Goal: Information Seeking & Learning: Learn about a topic

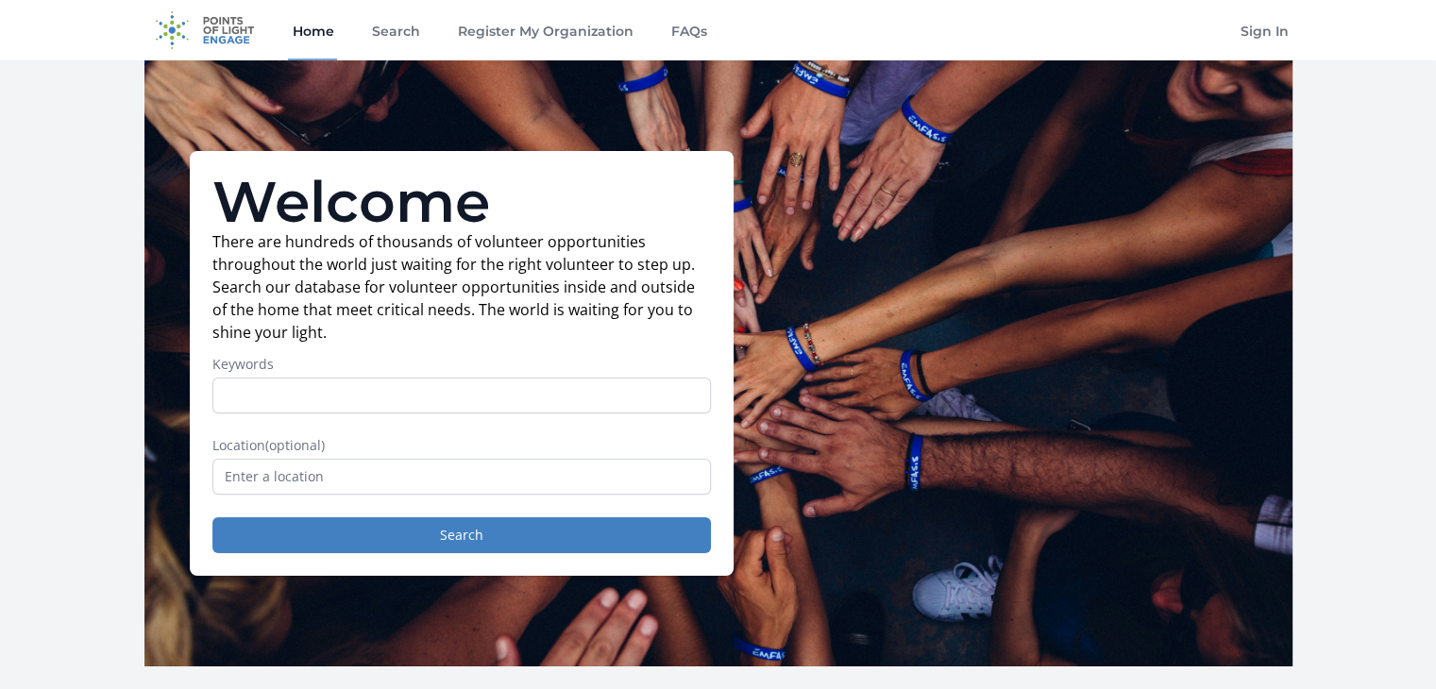
click at [319, 398] on input "Keywords" at bounding box center [461, 396] width 499 height 36
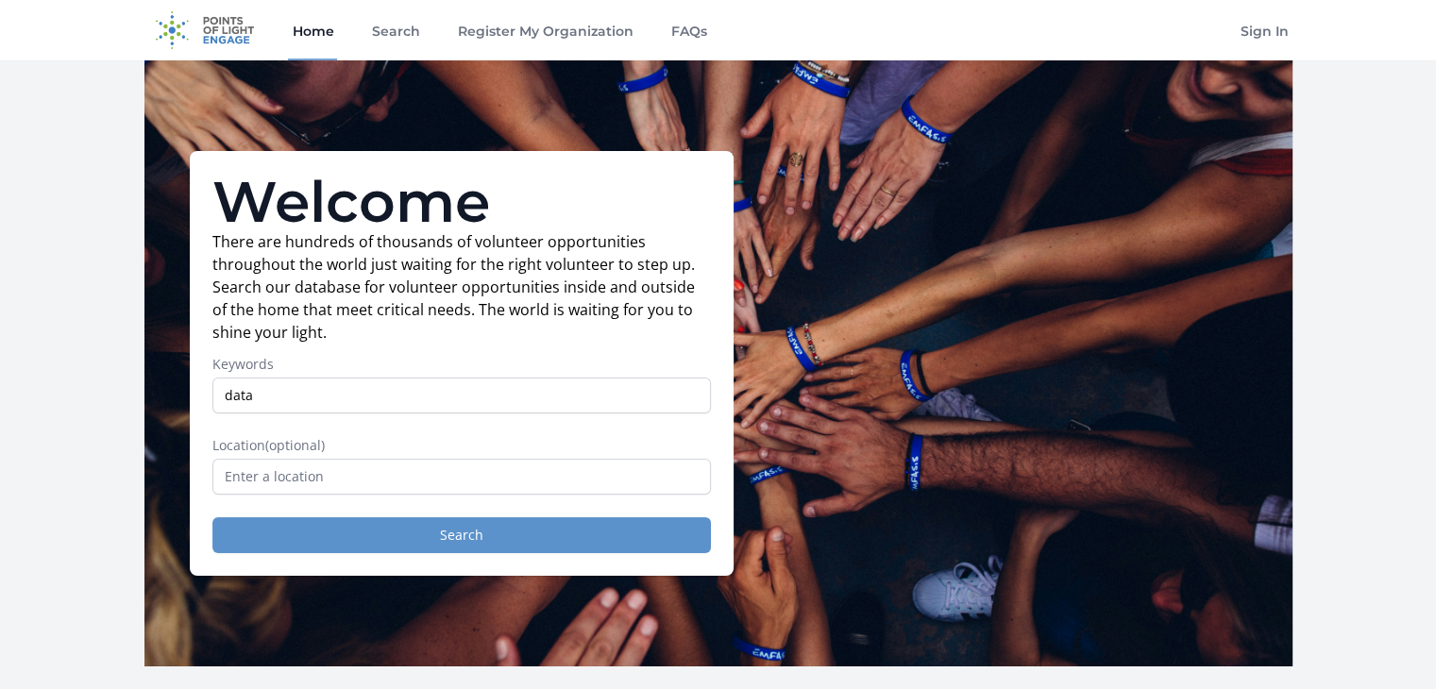
type input "data"
click at [353, 534] on button "Search" at bounding box center [461, 535] width 499 height 36
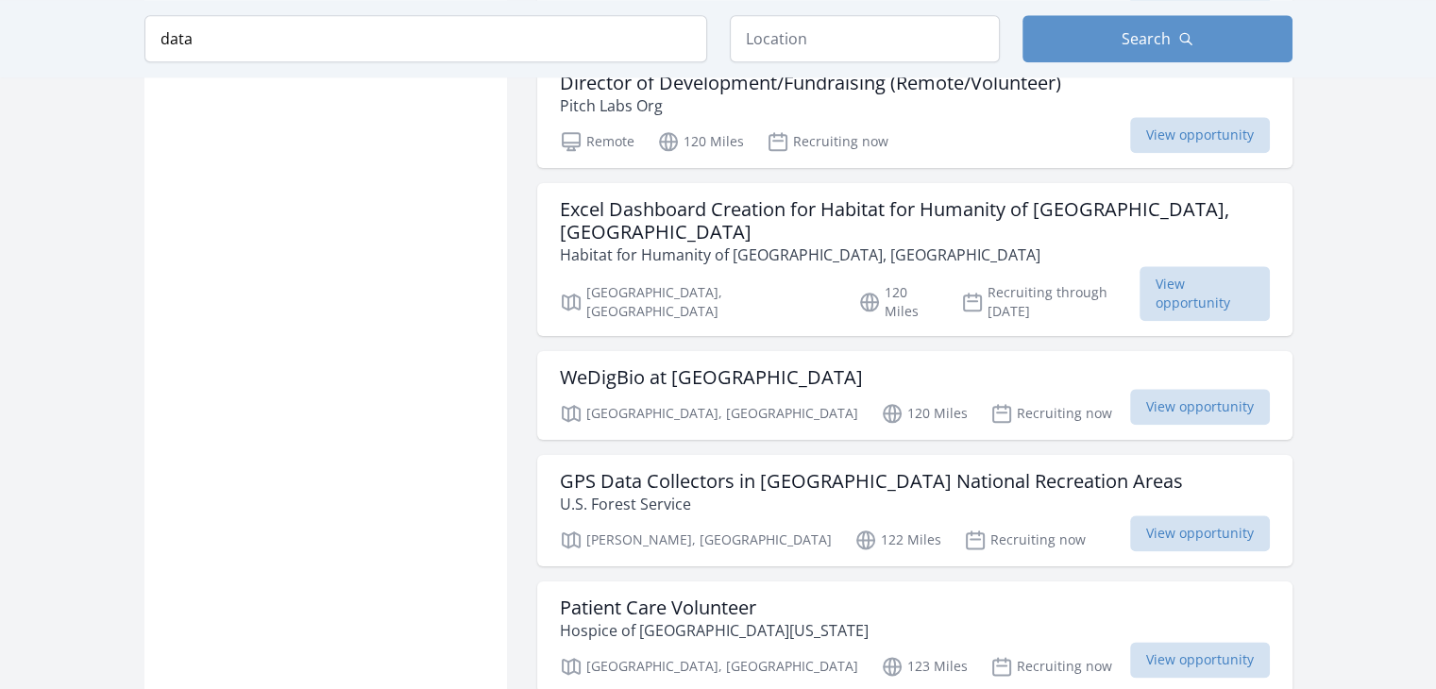
scroll to position [2159, 0]
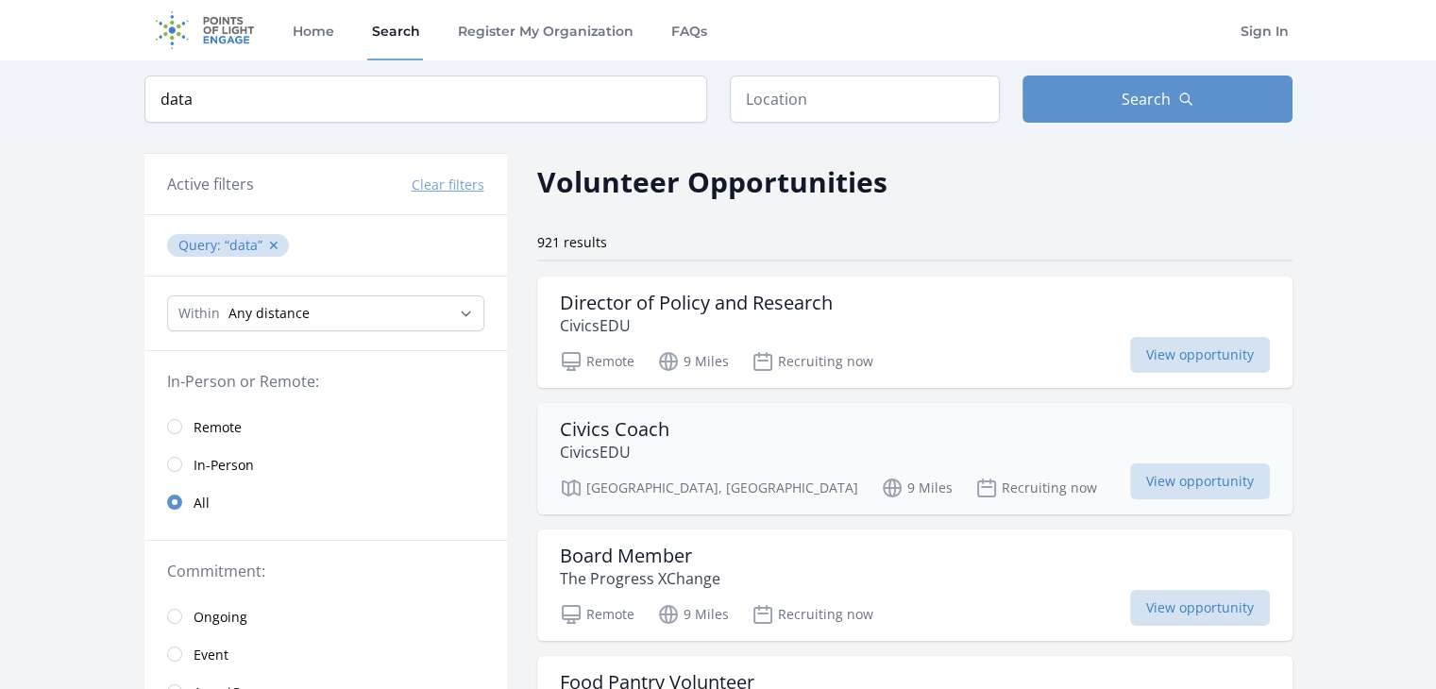
scroll to position [2855, 0]
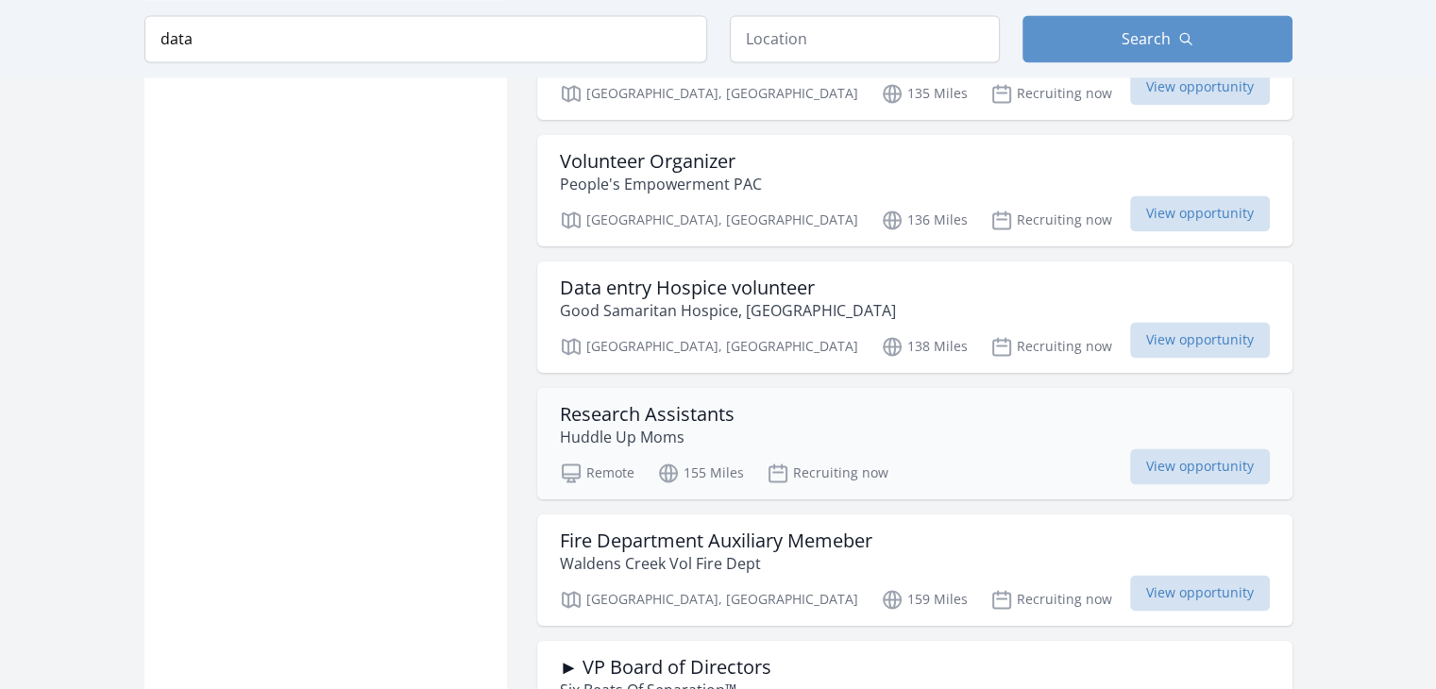
click at [665, 403] on h3 "Research Assistants" at bounding box center [647, 414] width 175 height 23
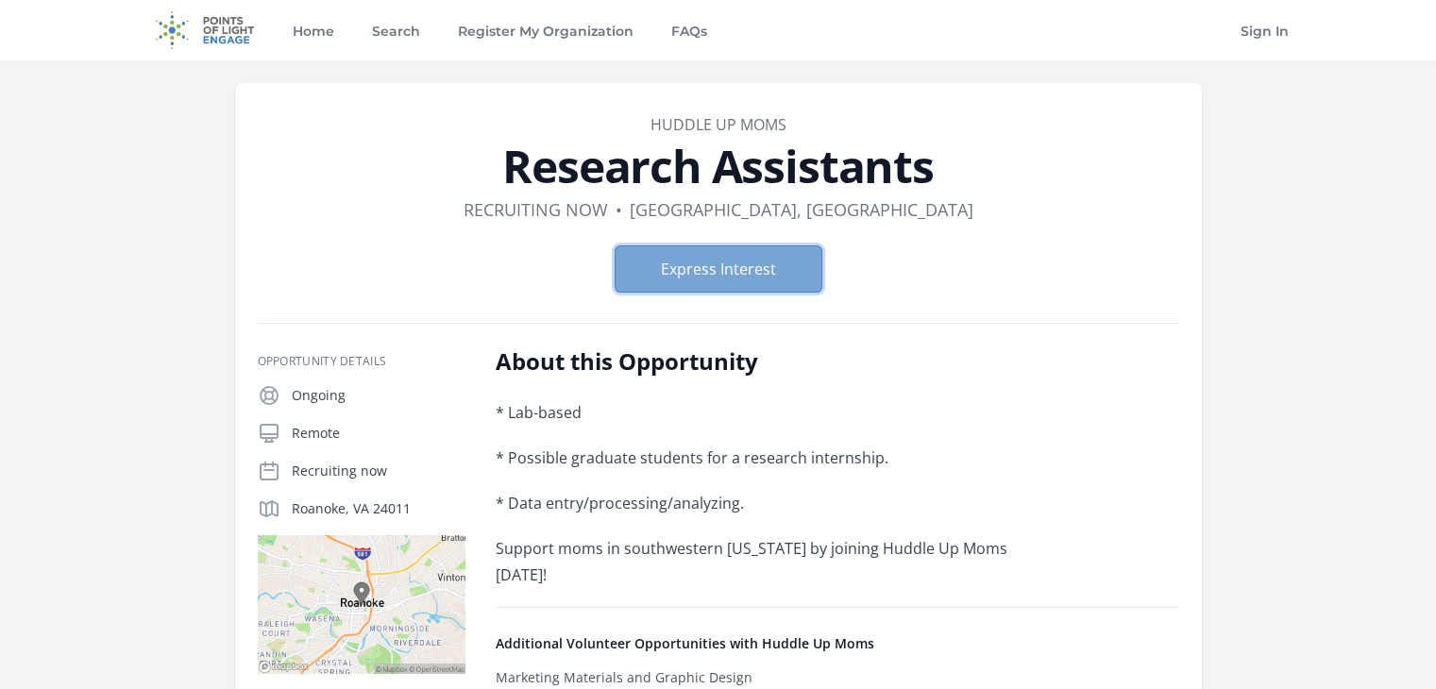
click at [698, 267] on button "Express Interest" at bounding box center [719, 268] width 208 height 47
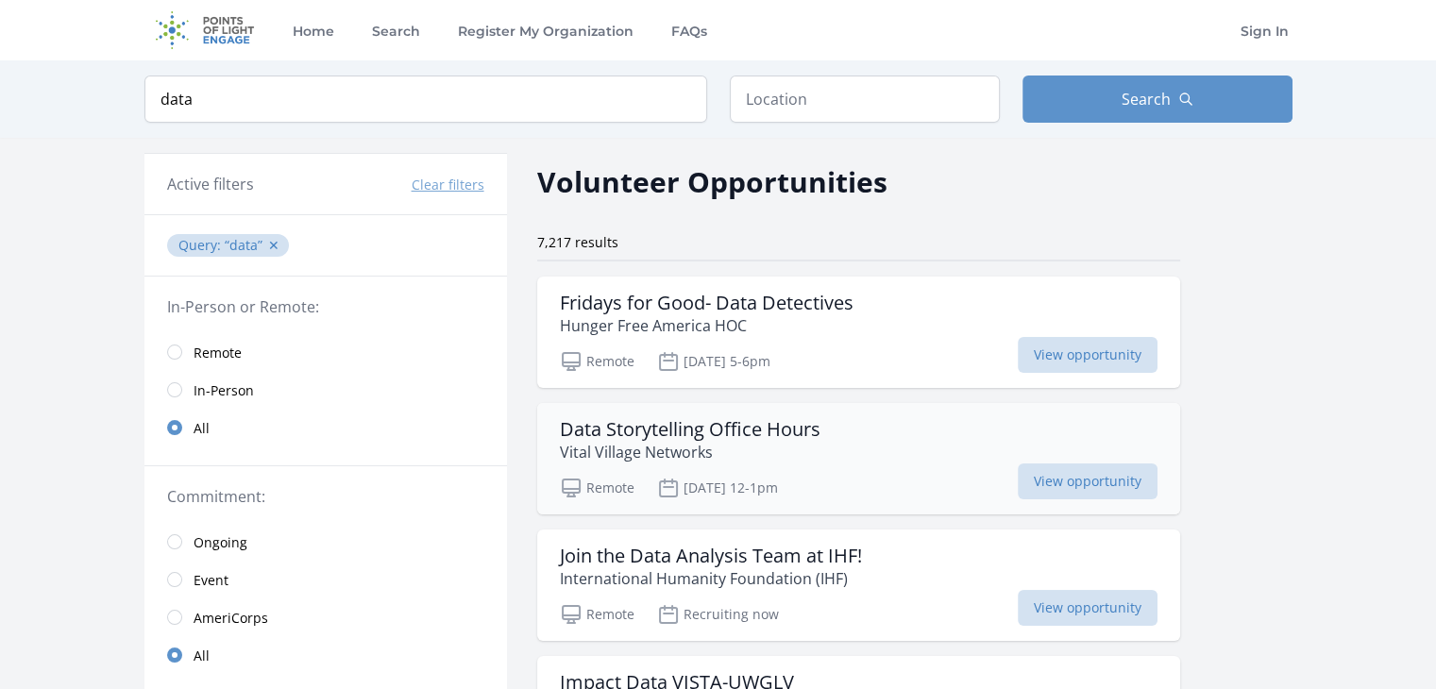
click at [679, 430] on h3 "Data Storytelling Office Hours" at bounding box center [690, 429] width 261 height 23
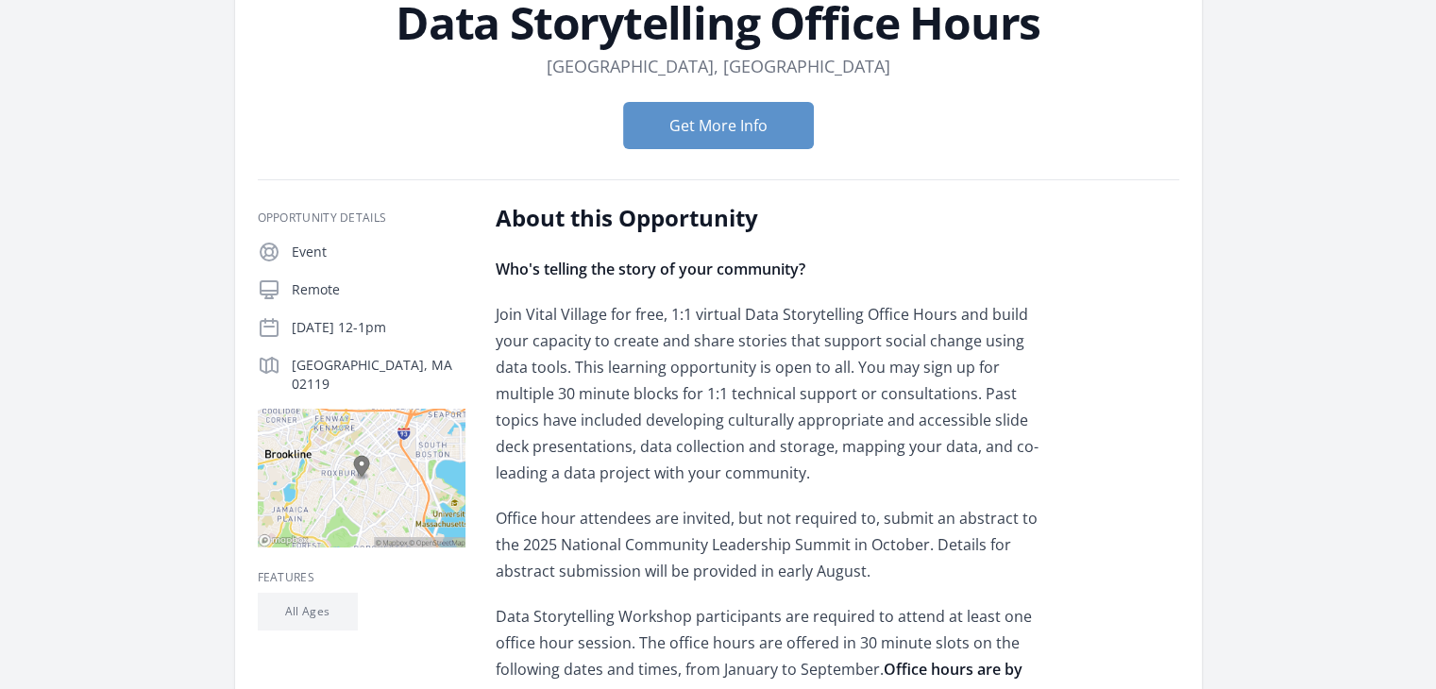
scroll to position [146, 0]
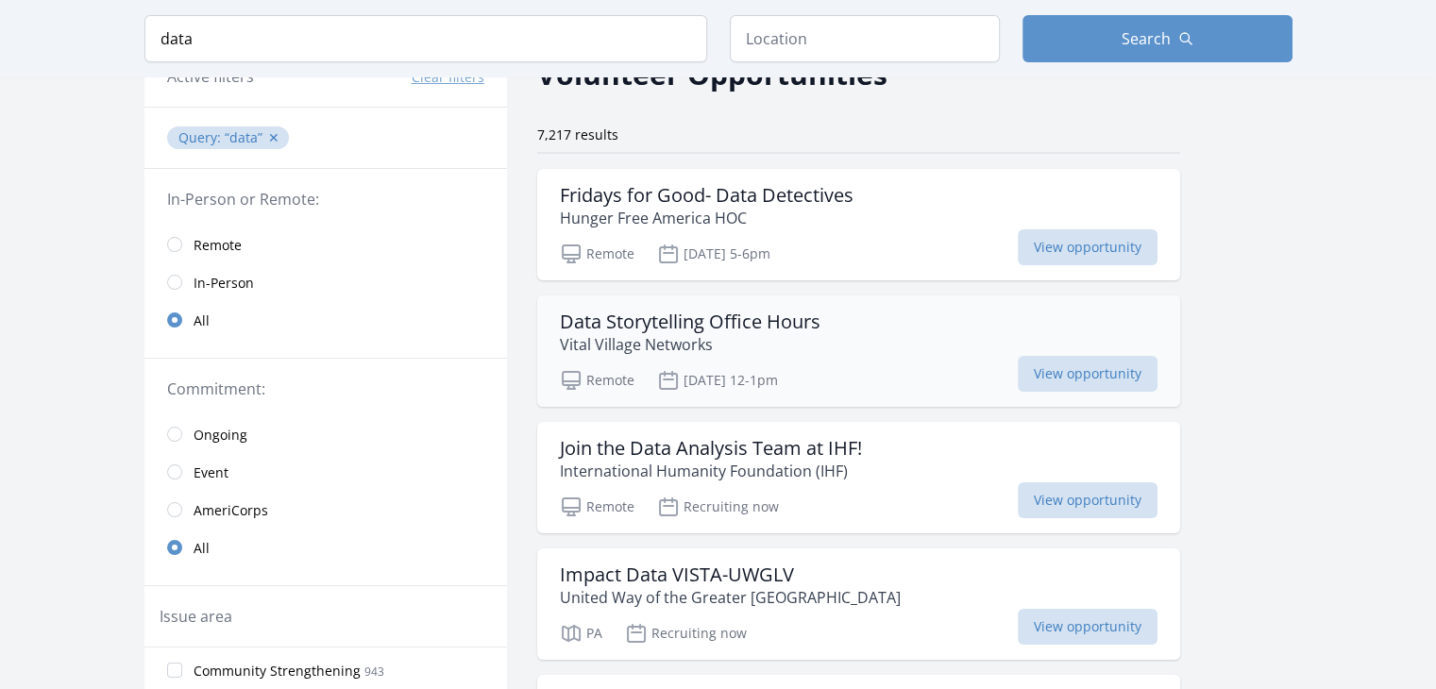
scroll to position [109, 0]
click at [680, 440] on h3 "Join the Data Analysis Team at IHF!" at bounding box center [711, 447] width 302 height 23
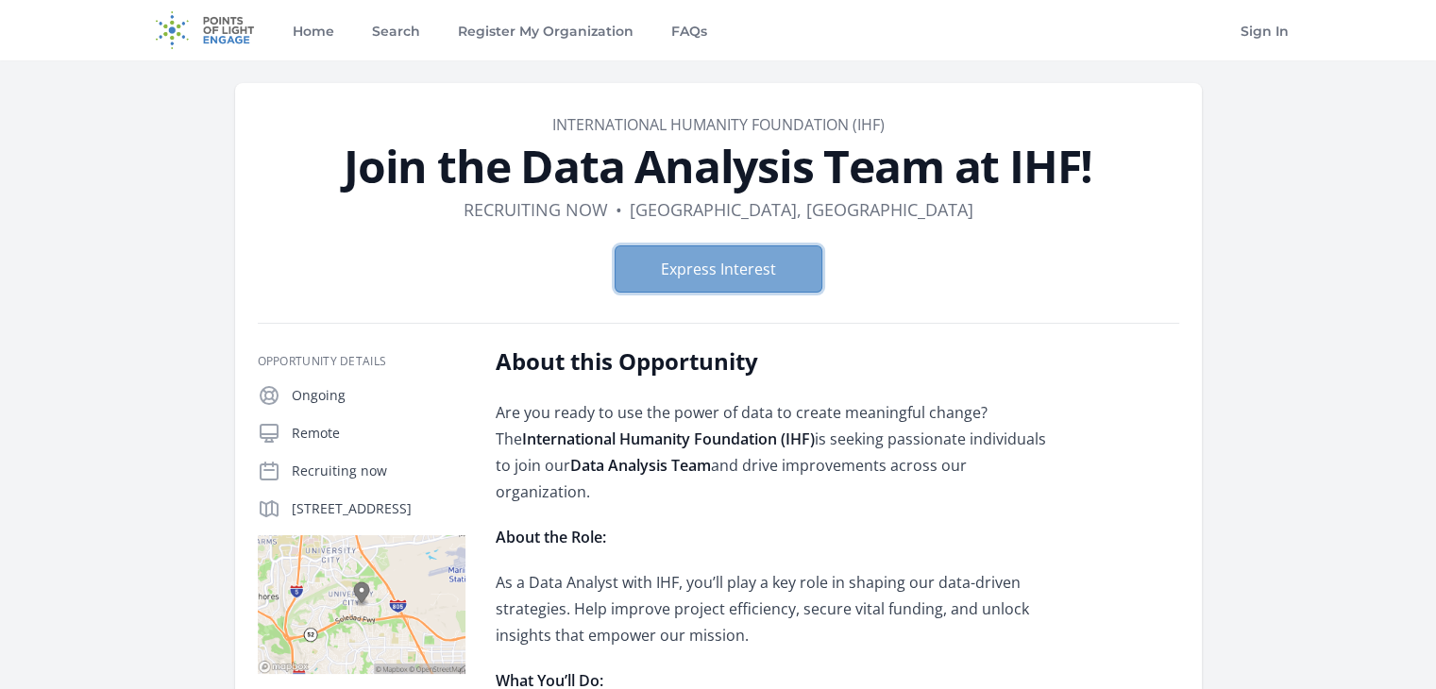
click at [723, 277] on button "Express Interest" at bounding box center [719, 268] width 208 height 47
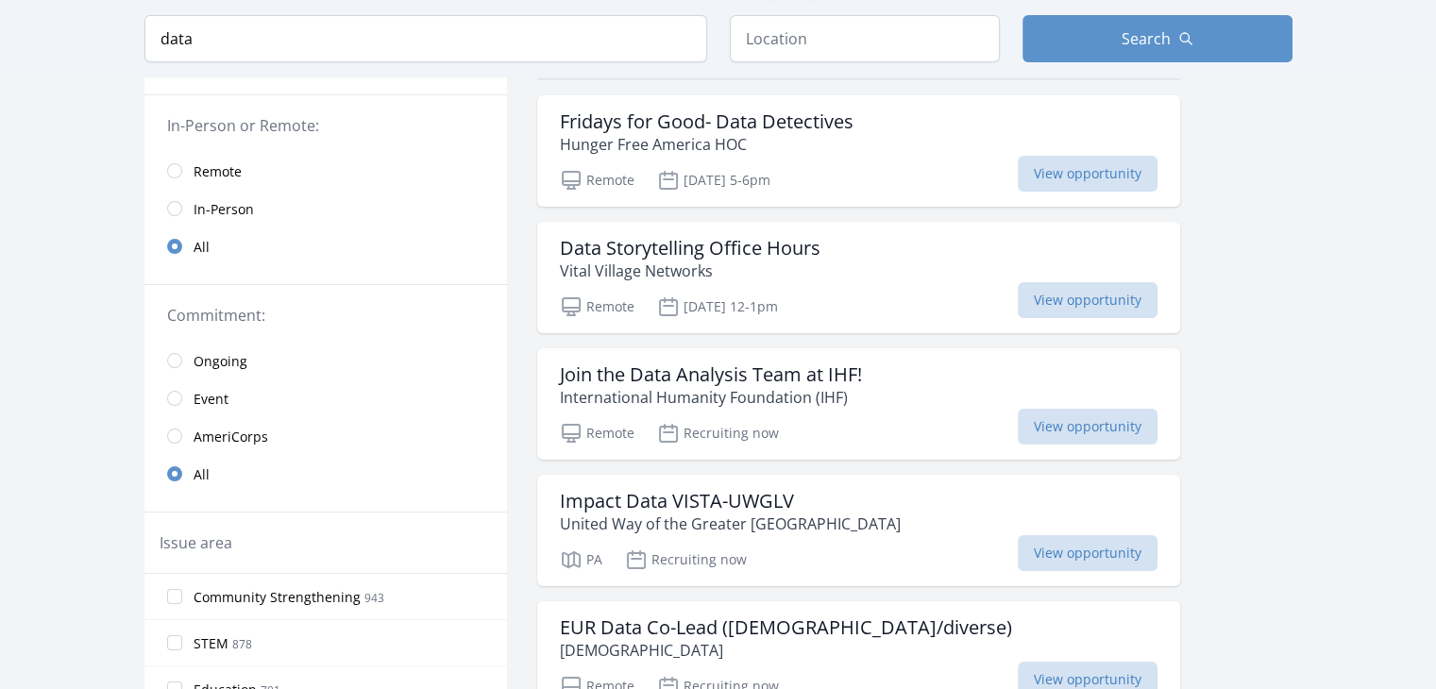
scroll to position [193, 0]
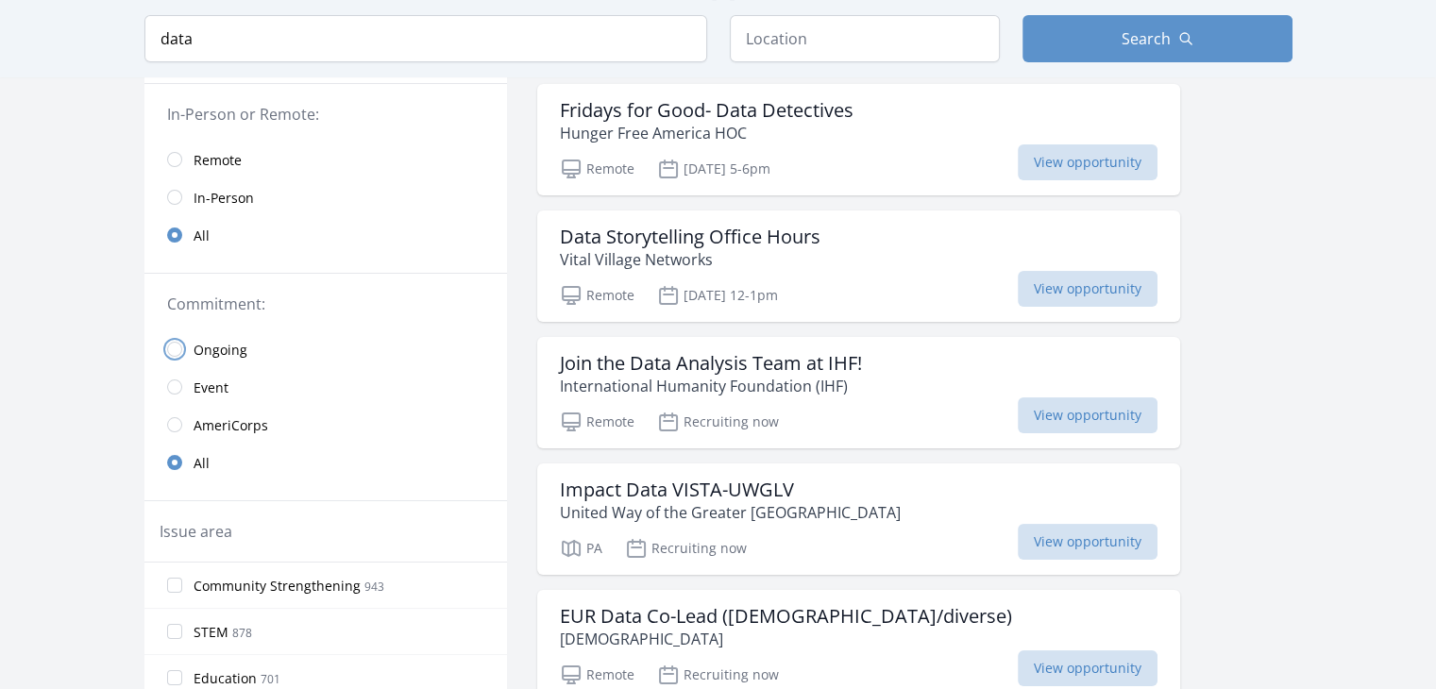
click at [178, 346] on input "radio" at bounding box center [174, 349] width 15 height 15
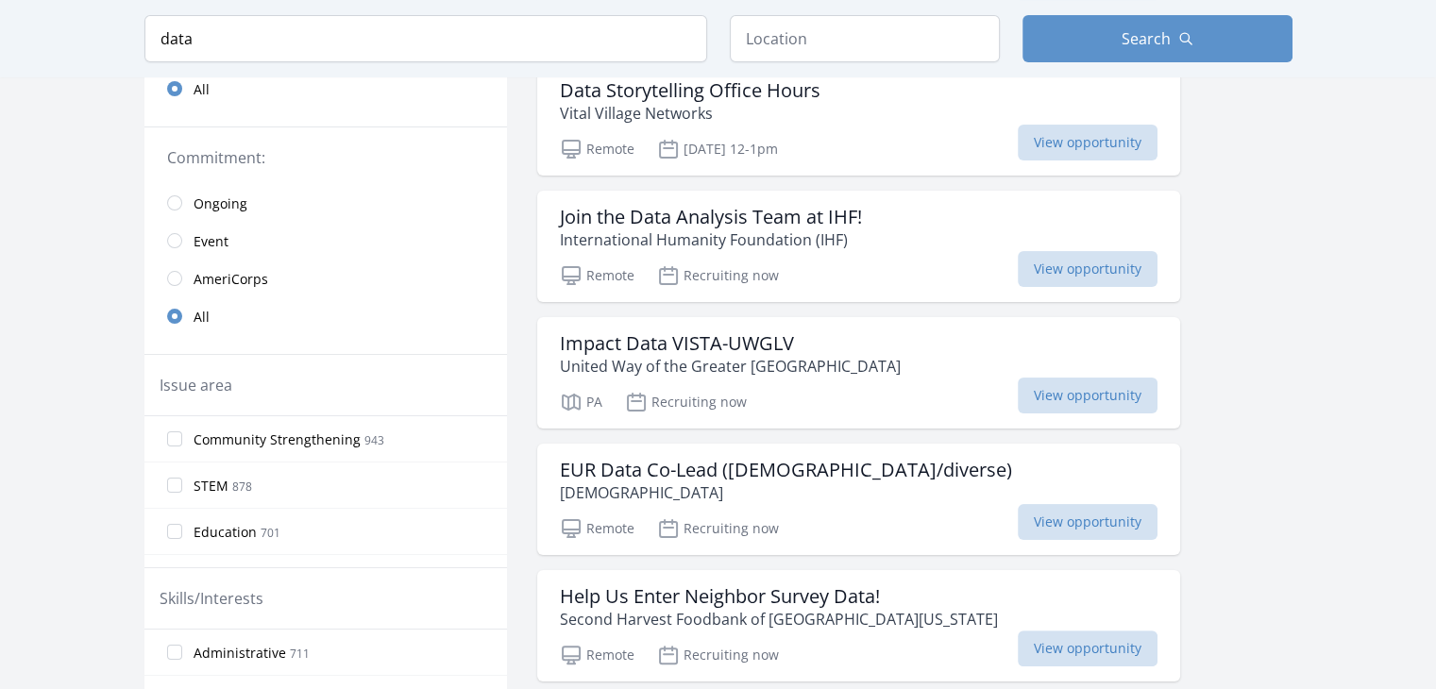
scroll to position [340, 0]
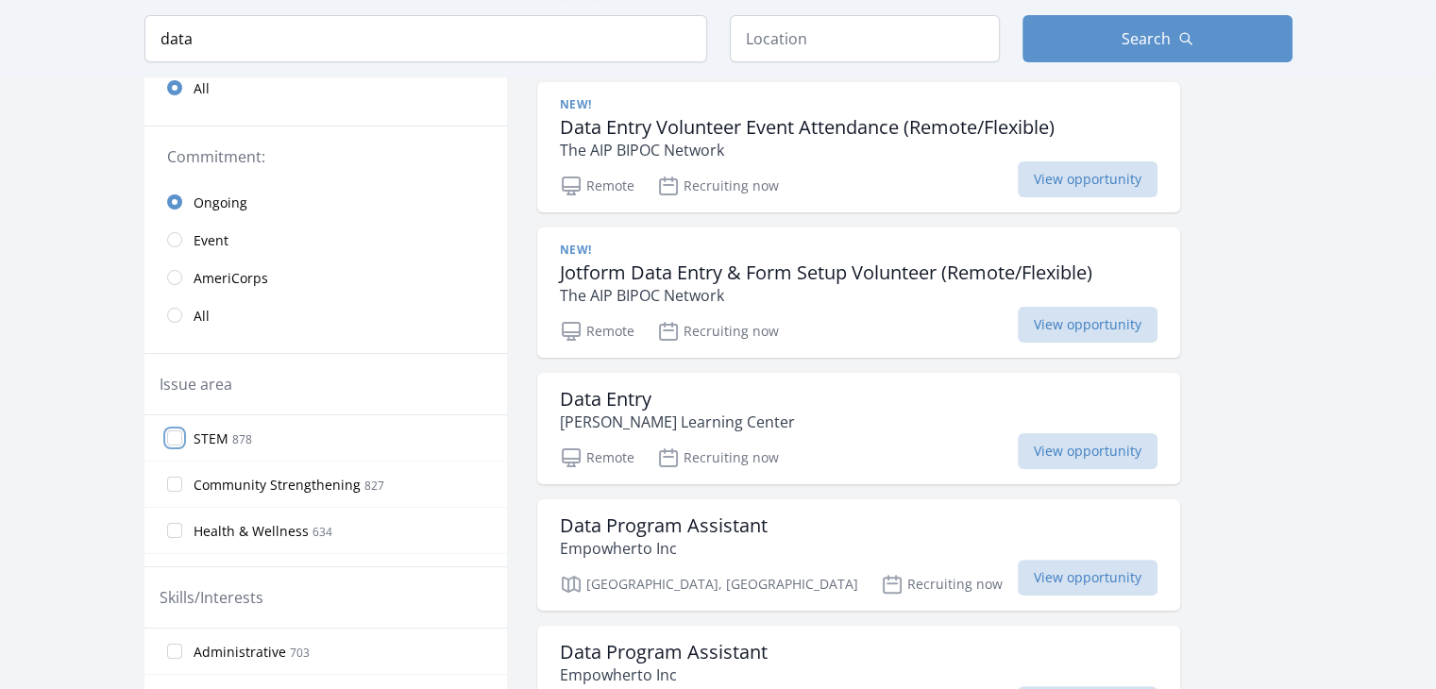
click at [177, 438] on input "STEM 878" at bounding box center [174, 438] width 15 height 15
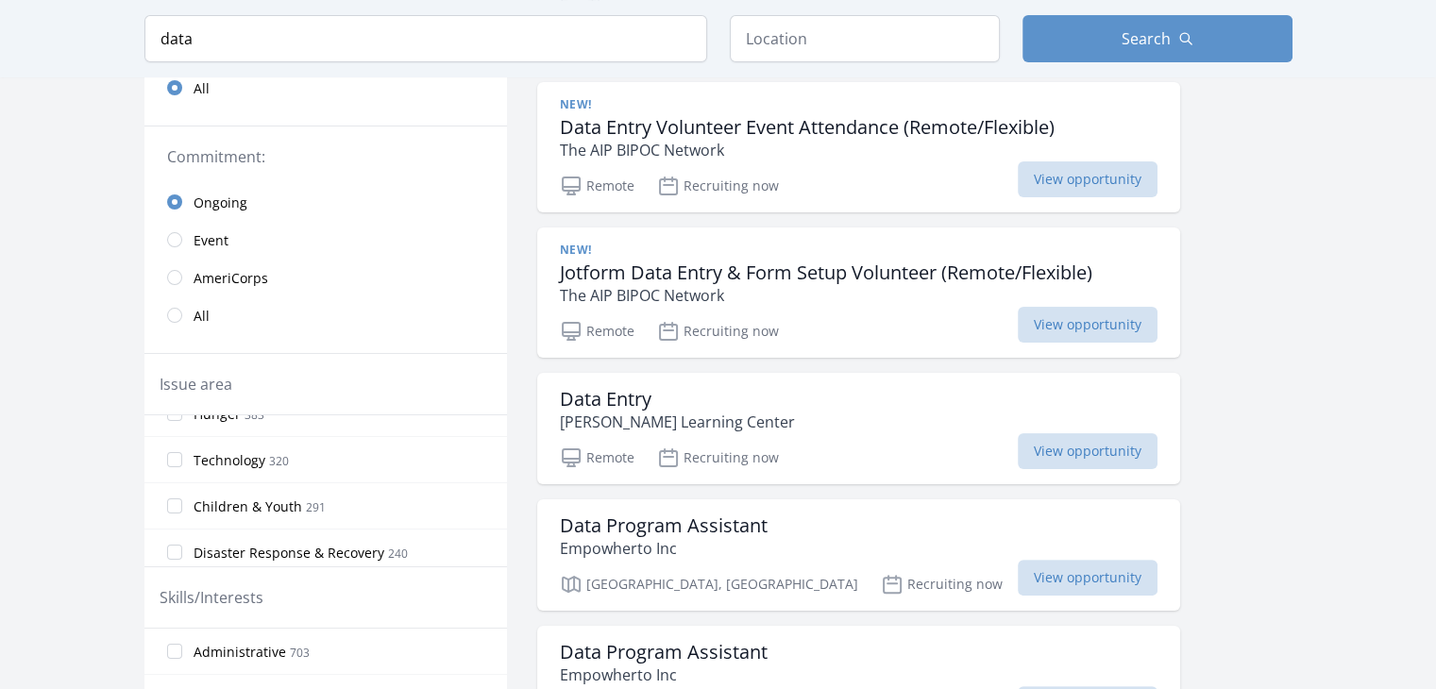
scroll to position [321, 0]
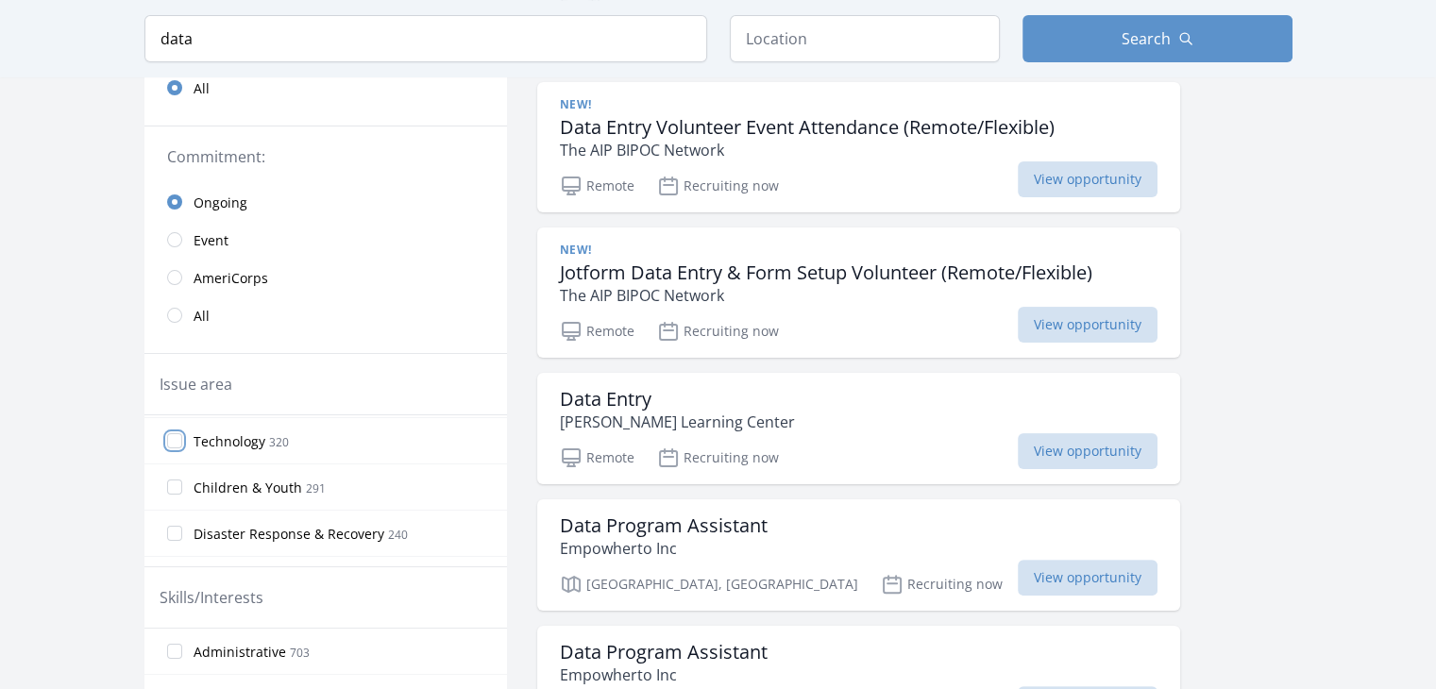
click at [177, 438] on input "Technology 320" at bounding box center [174, 440] width 15 height 15
click at [174, 435] on input "Technology 320" at bounding box center [174, 440] width 15 height 15
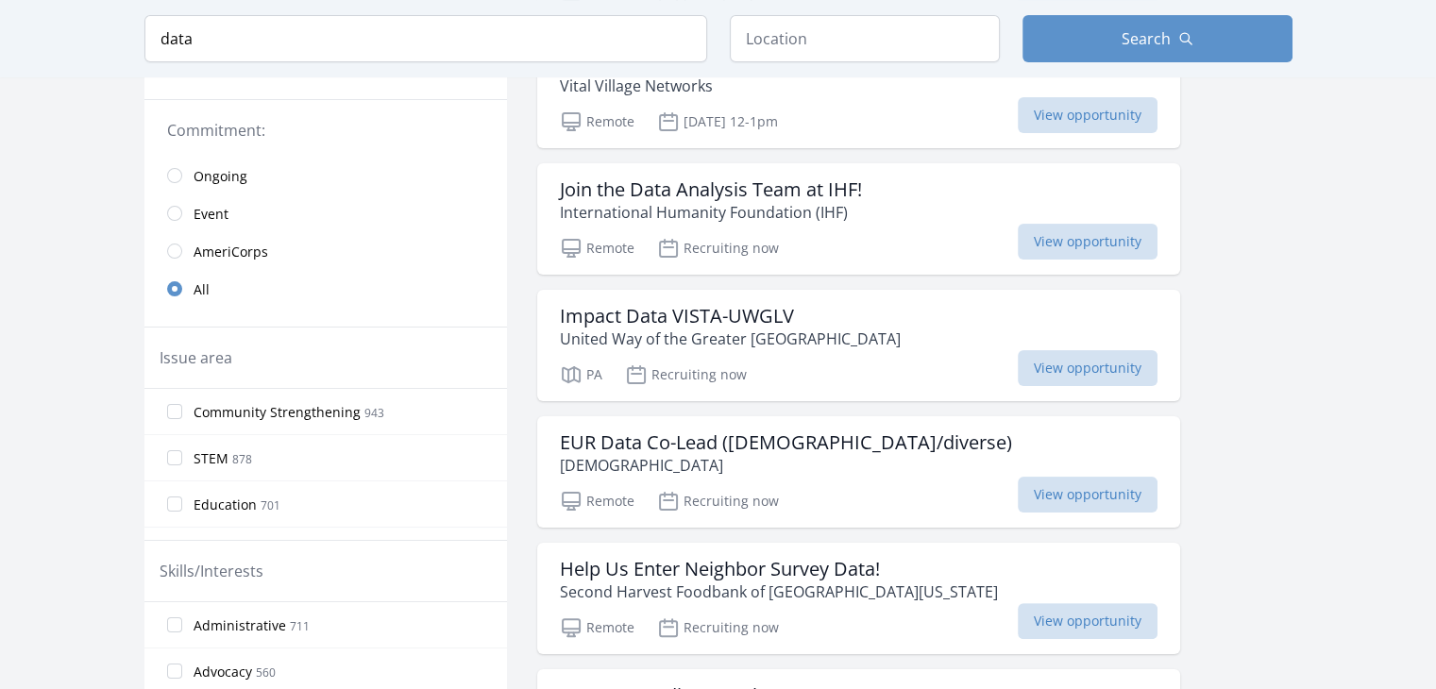
scroll to position [379, 0]
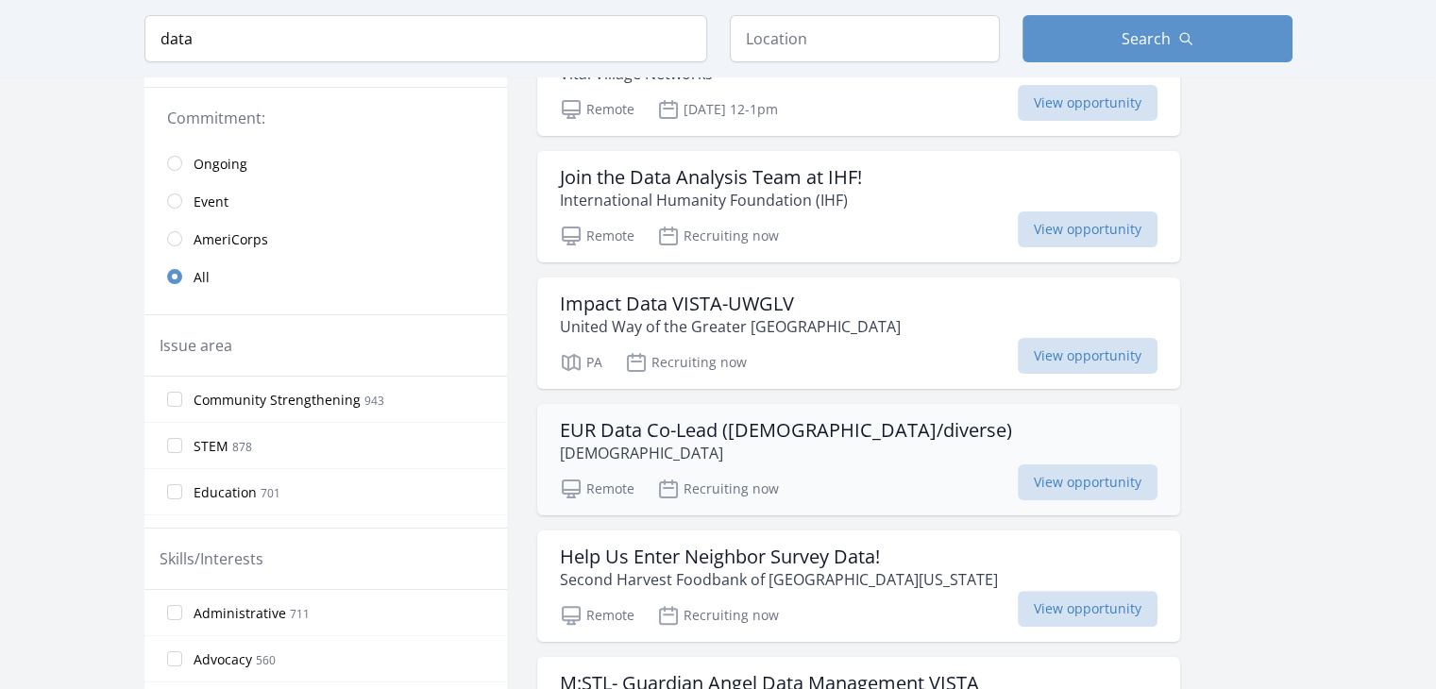
click at [702, 424] on h3 "EUR Data Co-Lead (female/diverse)" at bounding box center [786, 430] width 452 height 23
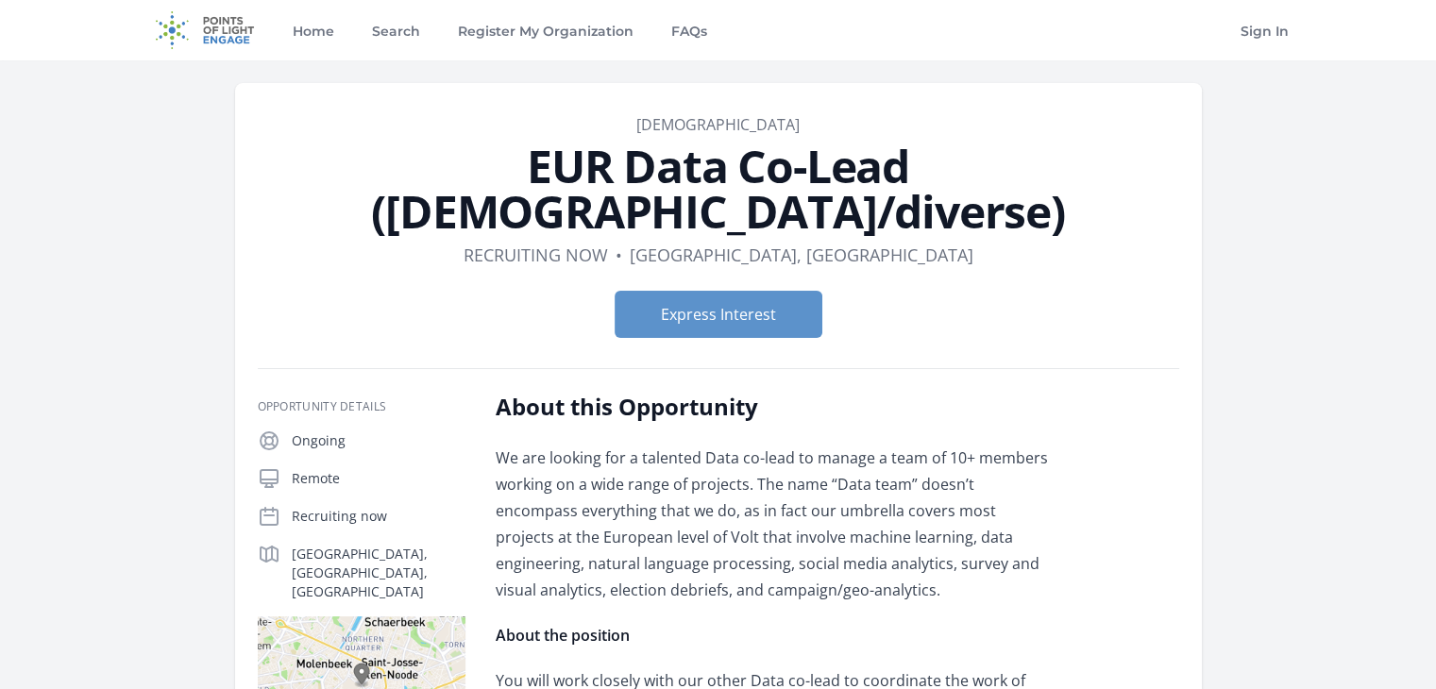
click at [372, 617] on img at bounding box center [362, 686] width 208 height 139
click at [842, 242] on dd "Brussels, Brussels" at bounding box center [802, 255] width 344 height 26
copy dd "Brussels"
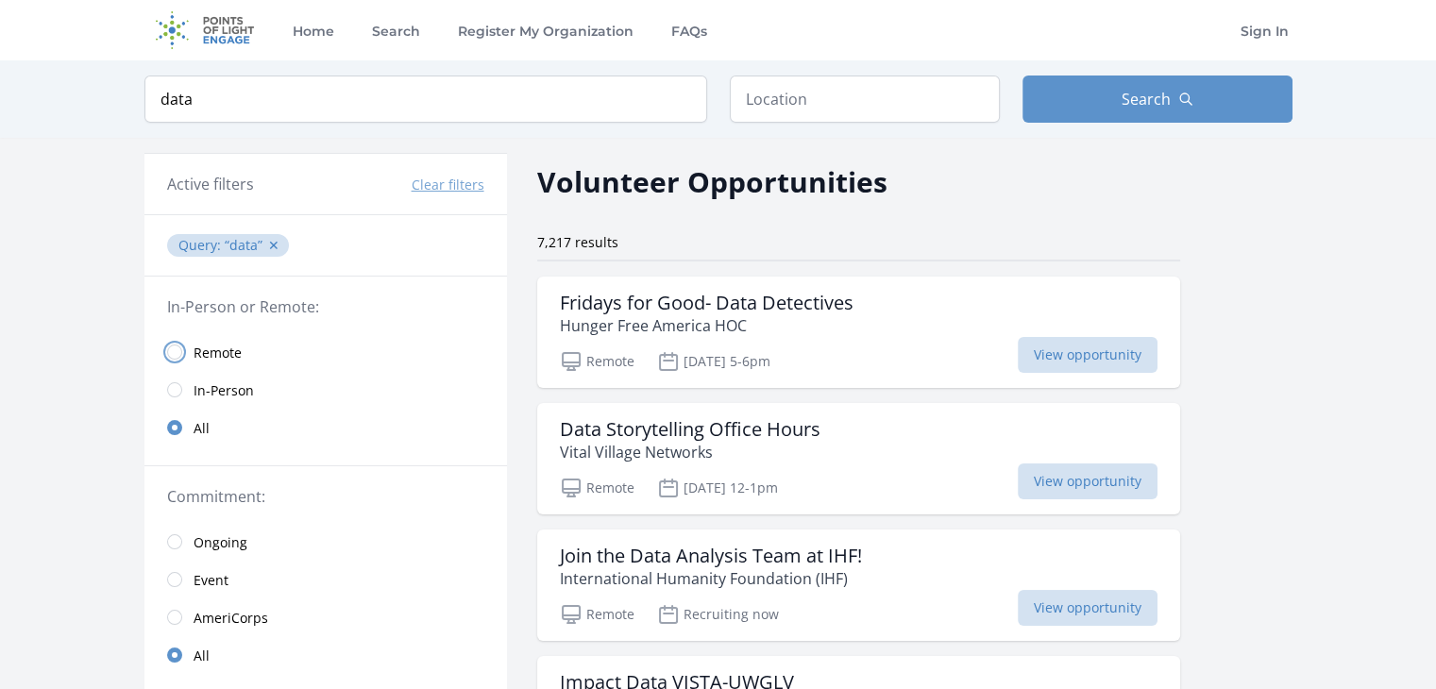
click at [178, 353] on input "radio" at bounding box center [174, 352] width 15 height 15
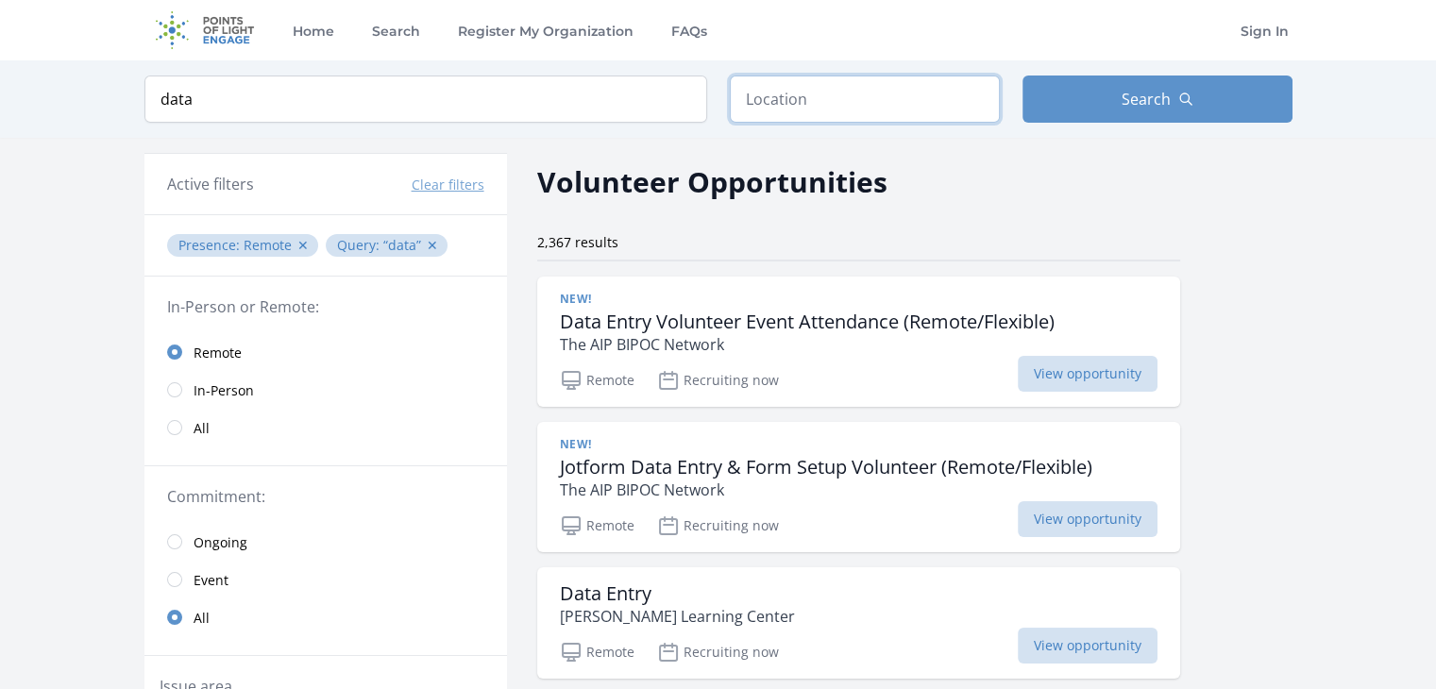
click at [927, 103] on input "text" at bounding box center [865, 99] width 270 height 47
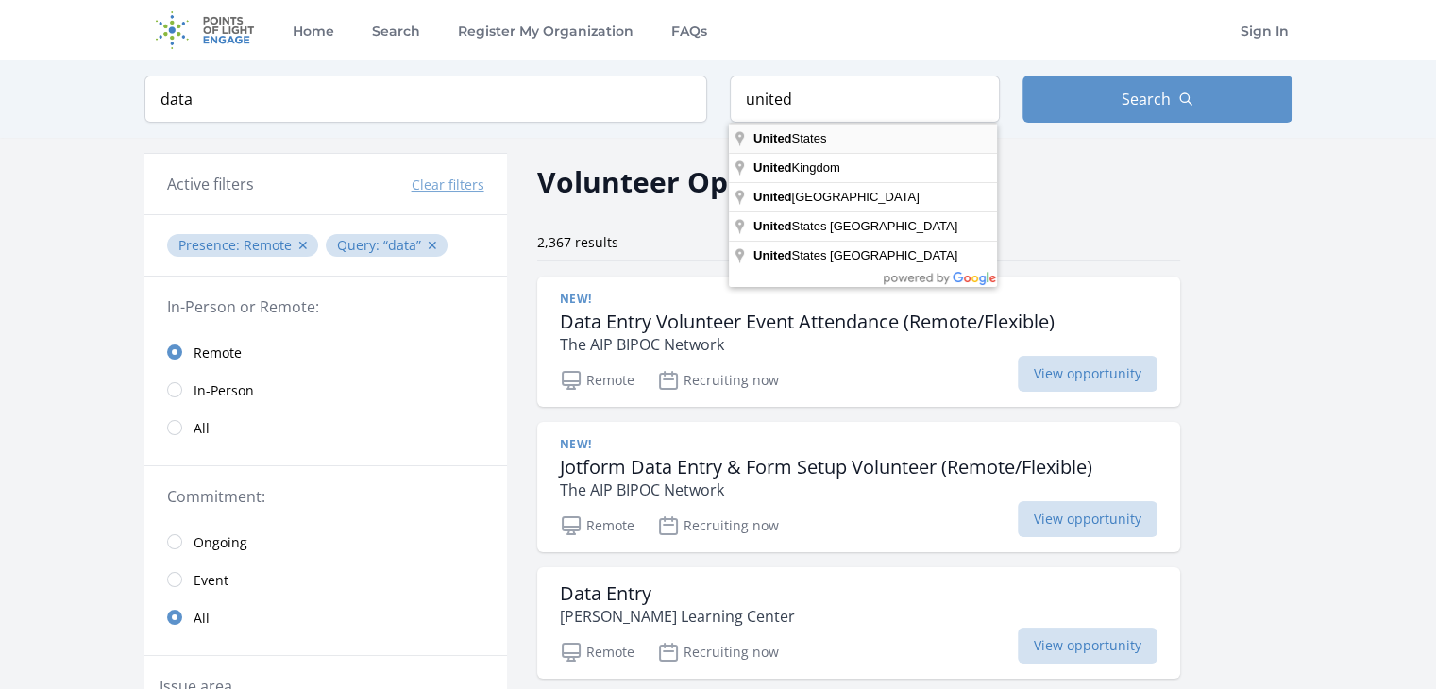
type input "[GEOGRAPHIC_DATA]"
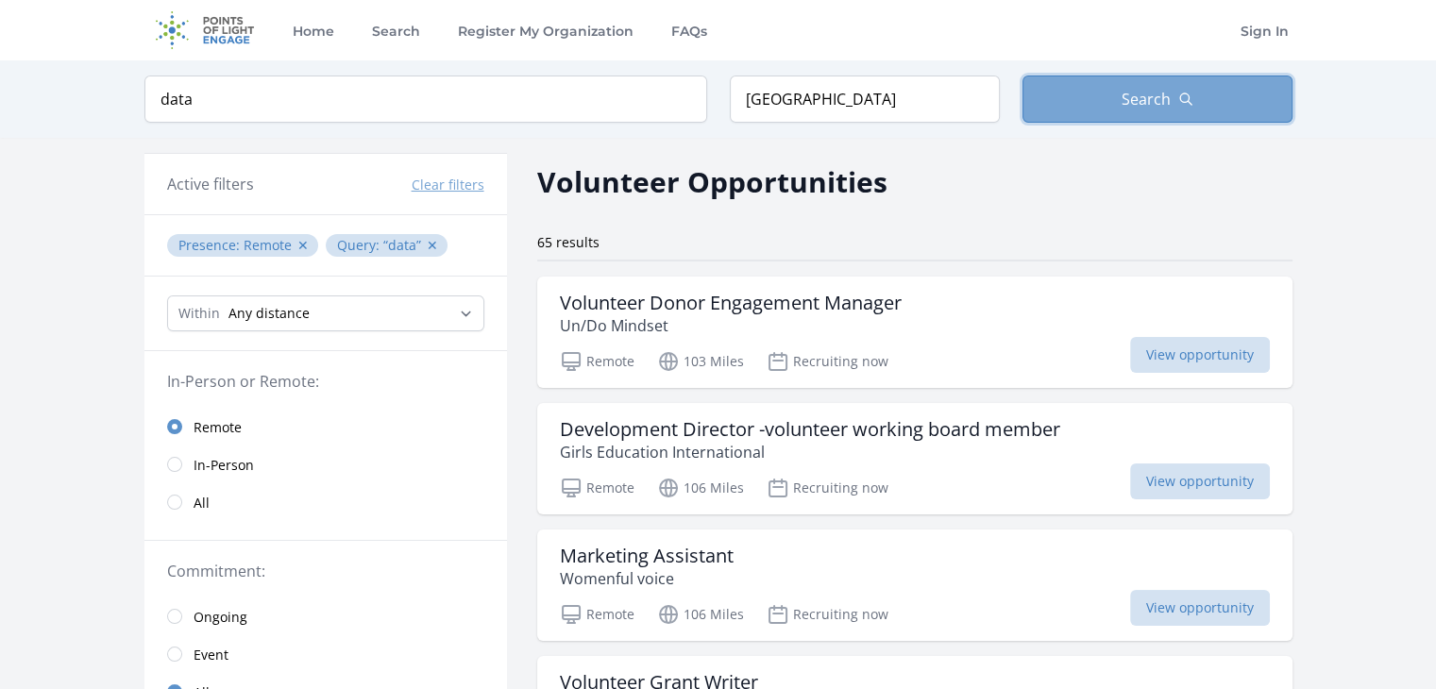
click at [1143, 101] on span "Search" at bounding box center [1146, 99] width 49 height 23
click at [290, 106] on input "data" at bounding box center [425, 99] width 563 height 47
click button "submit" at bounding box center [0, 0] width 0 height 0
click at [1120, 80] on button "Search" at bounding box center [1158, 99] width 270 height 47
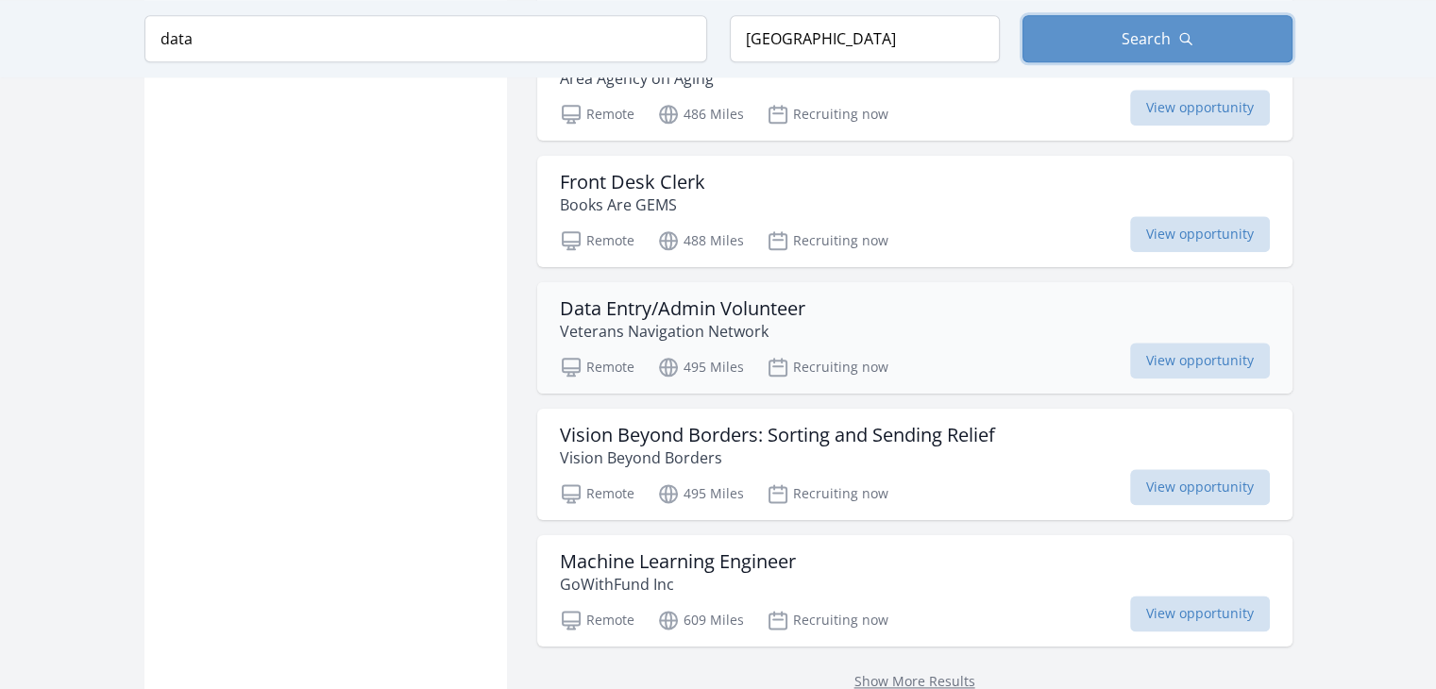
scroll to position [2212, 0]
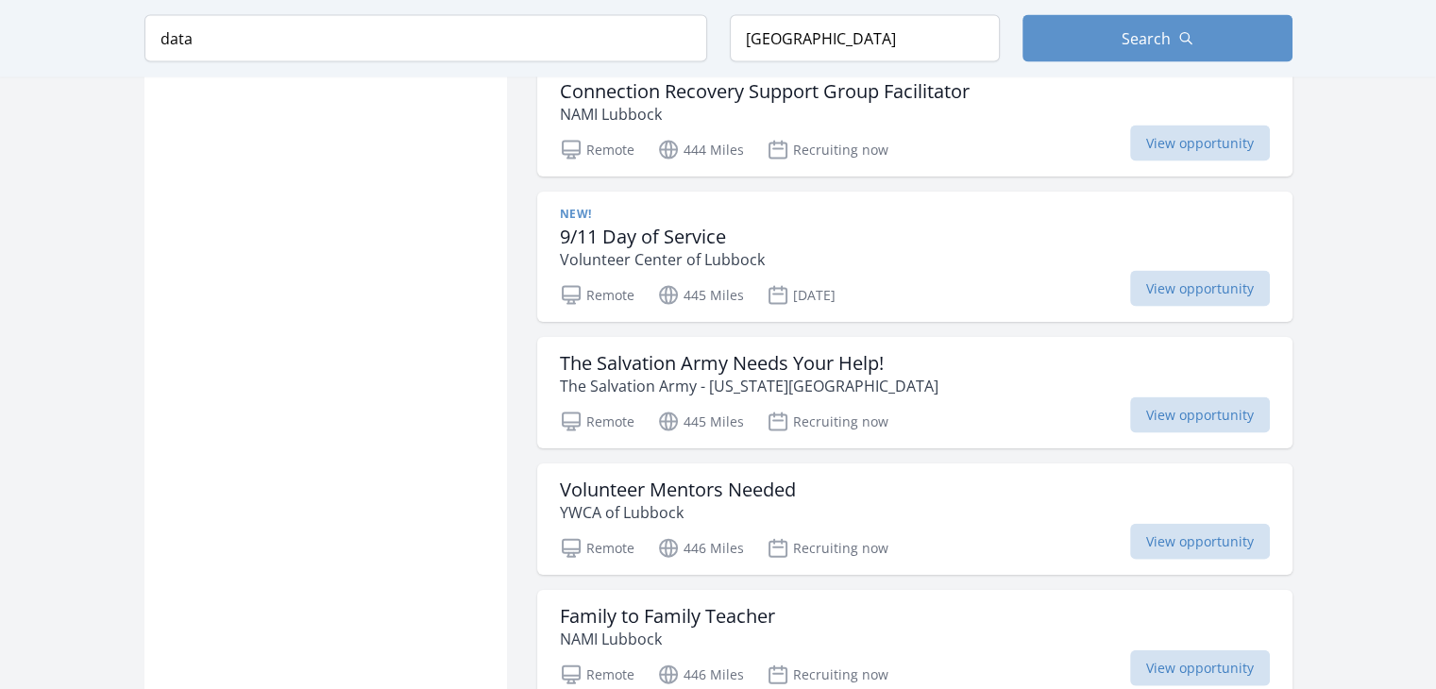
scroll to position [3972, 0]
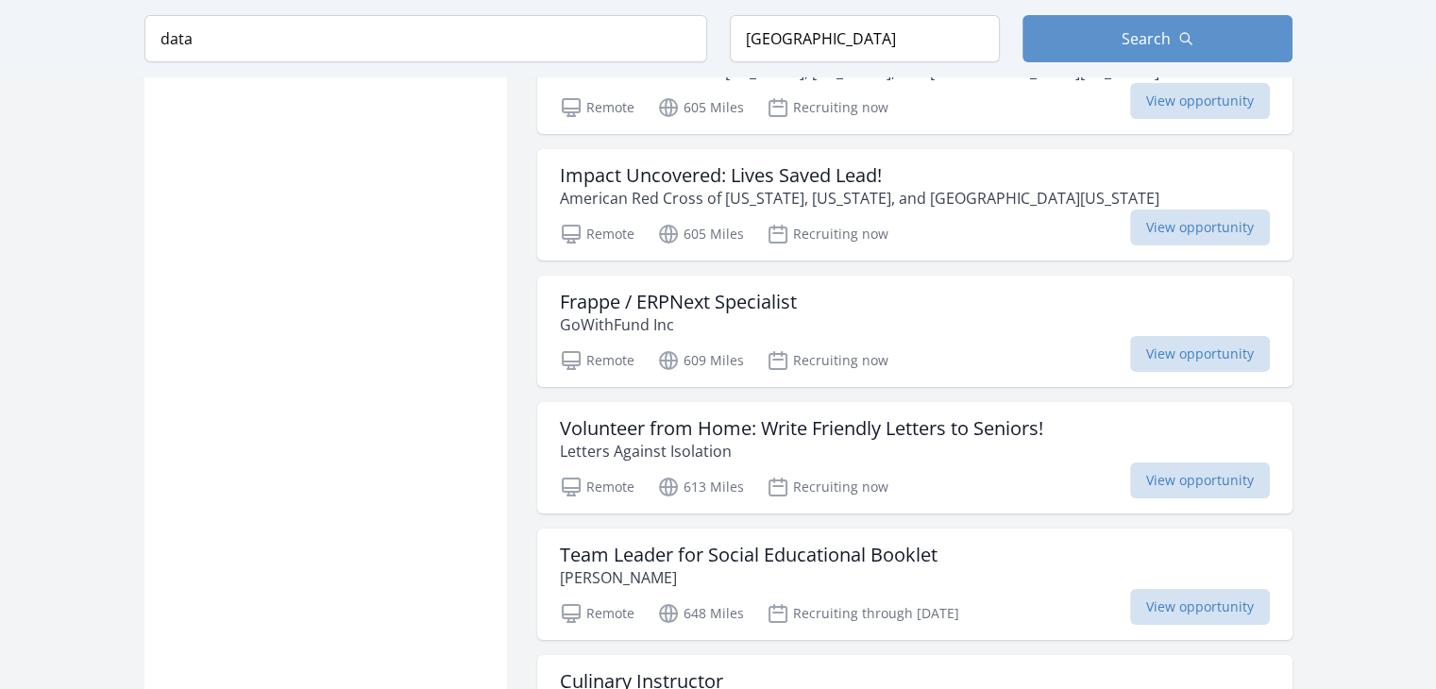
scroll to position [7115, 0]
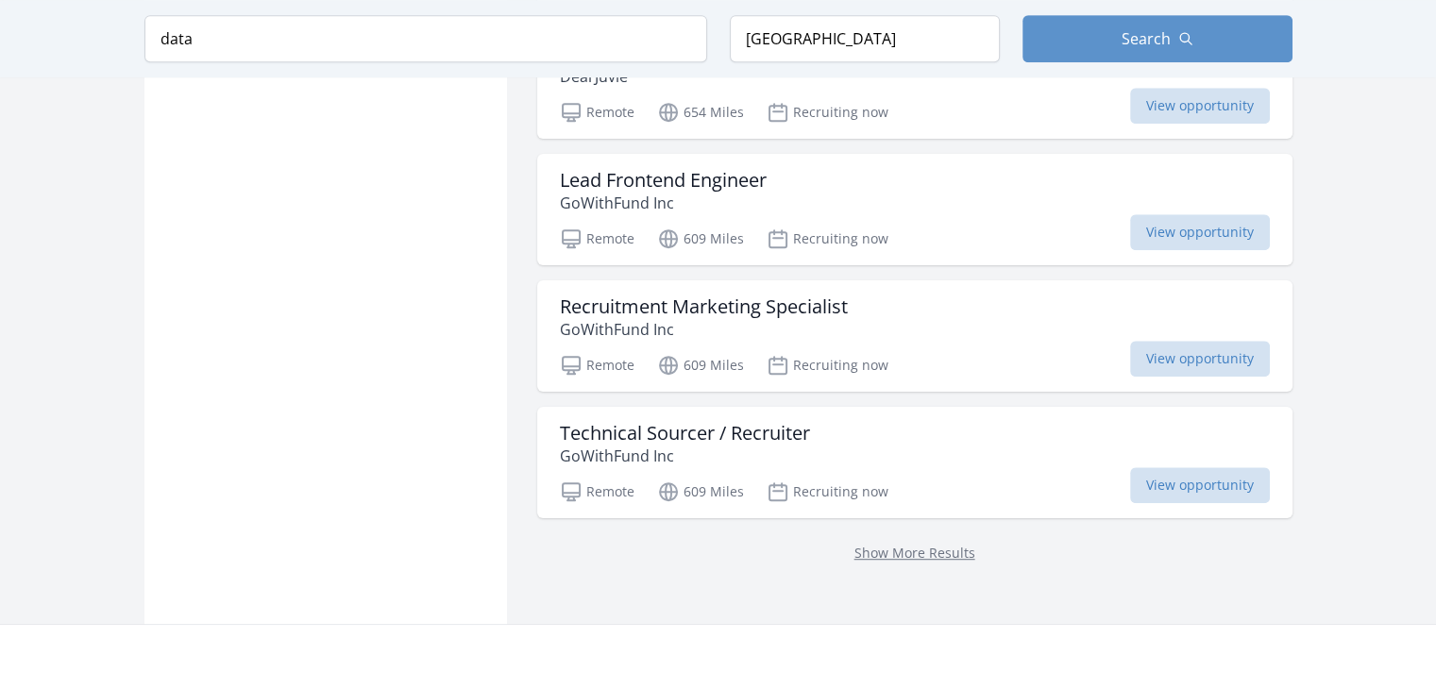
scroll to position [8121, 0]
click at [939, 545] on link "Show More Results" at bounding box center [915, 554] width 121 height 18
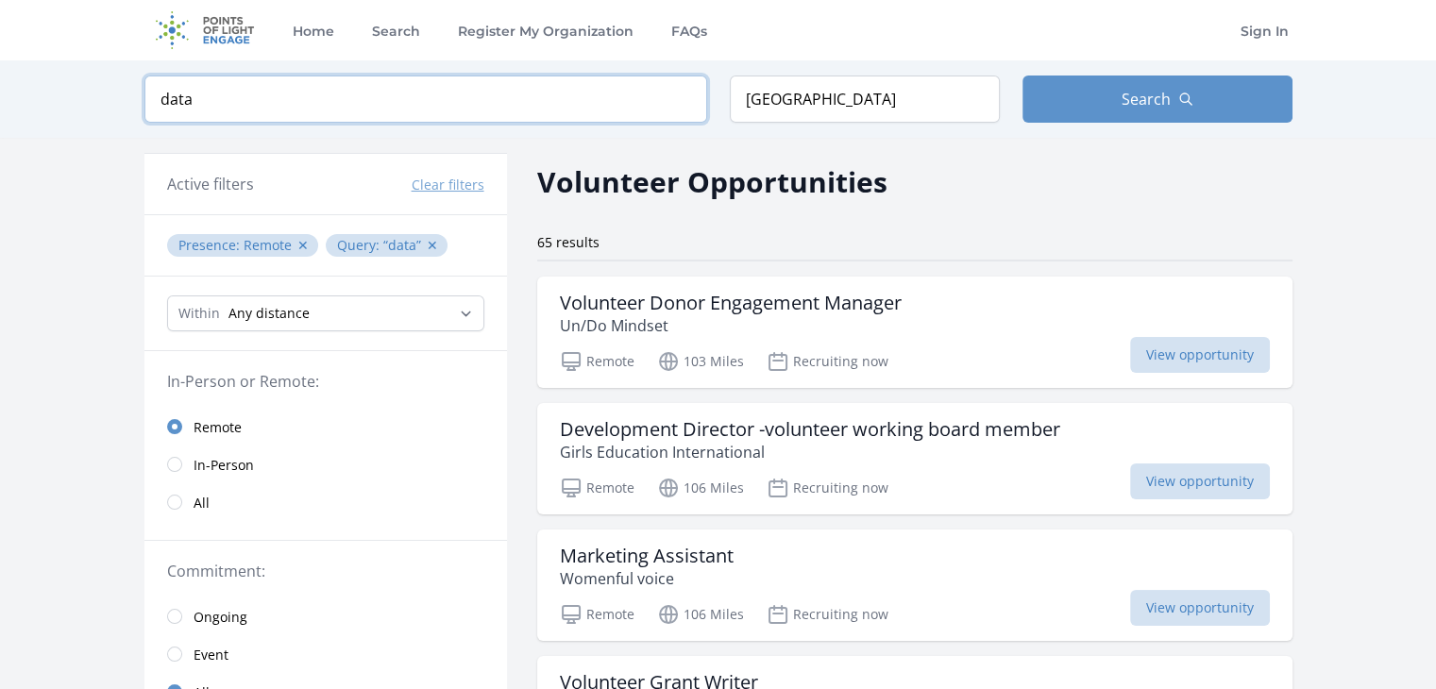
click at [350, 110] on input "data" at bounding box center [425, 99] width 563 height 47
click at [309, 311] on select "Any distance , 5 Miles , 20 Miles , 50 Miles , 100 Miles" at bounding box center [325, 314] width 317 height 36
click at [167, 296] on select "Any distance , 5 Miles , 20 Miles , 50 Miles , 100 Miles" at bounding box center [325, 314] width 317 height 36
click at [1145, 117] on button "Search" at bounding box center [1158, 99] width 270 height 47
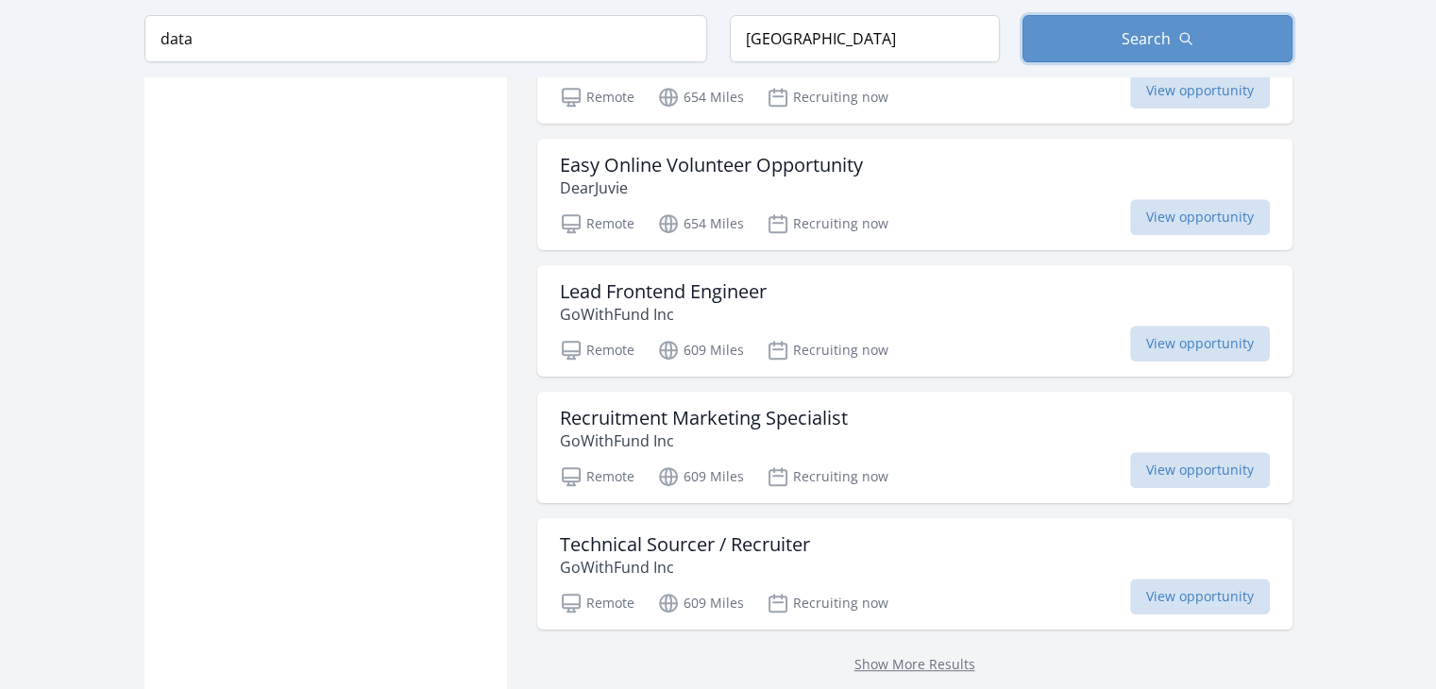
scroll to position [8334, 0]
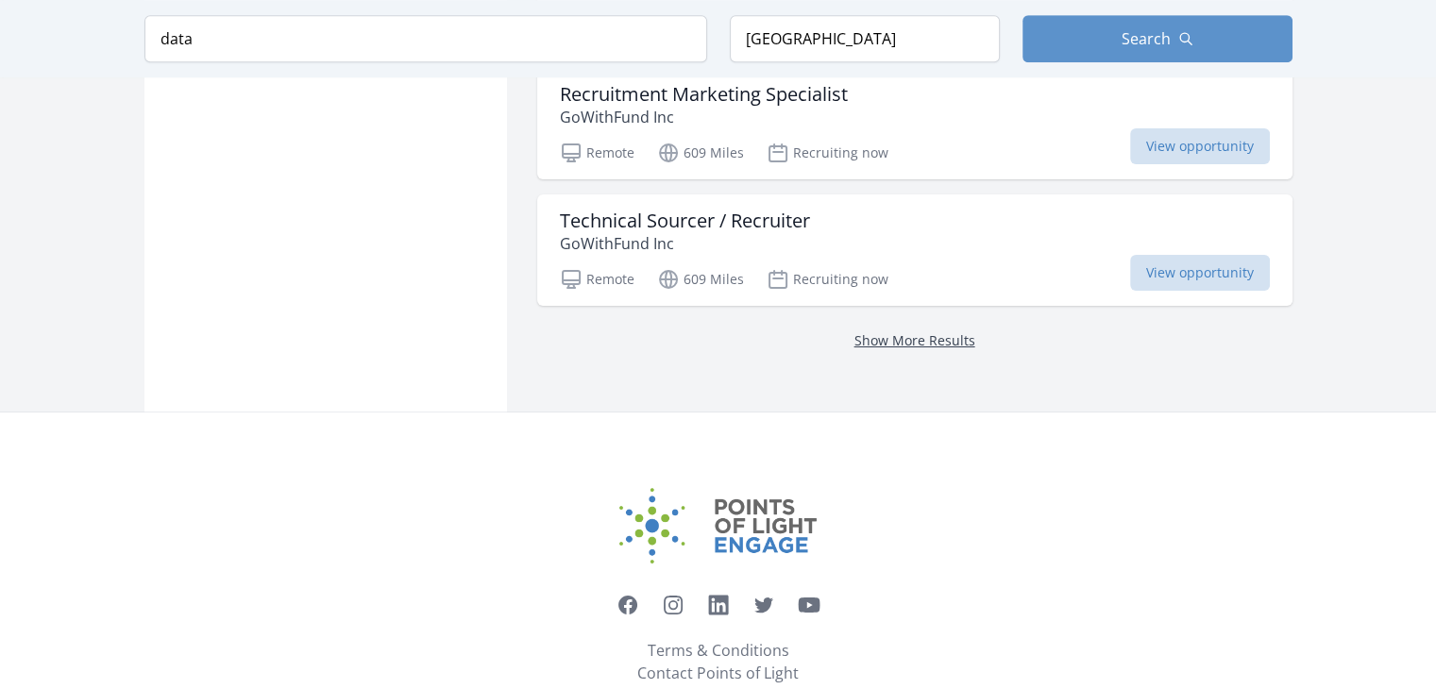
click at [937, 331] on link "Show More Results" at bounding box center [915, 340] width 121 height 18
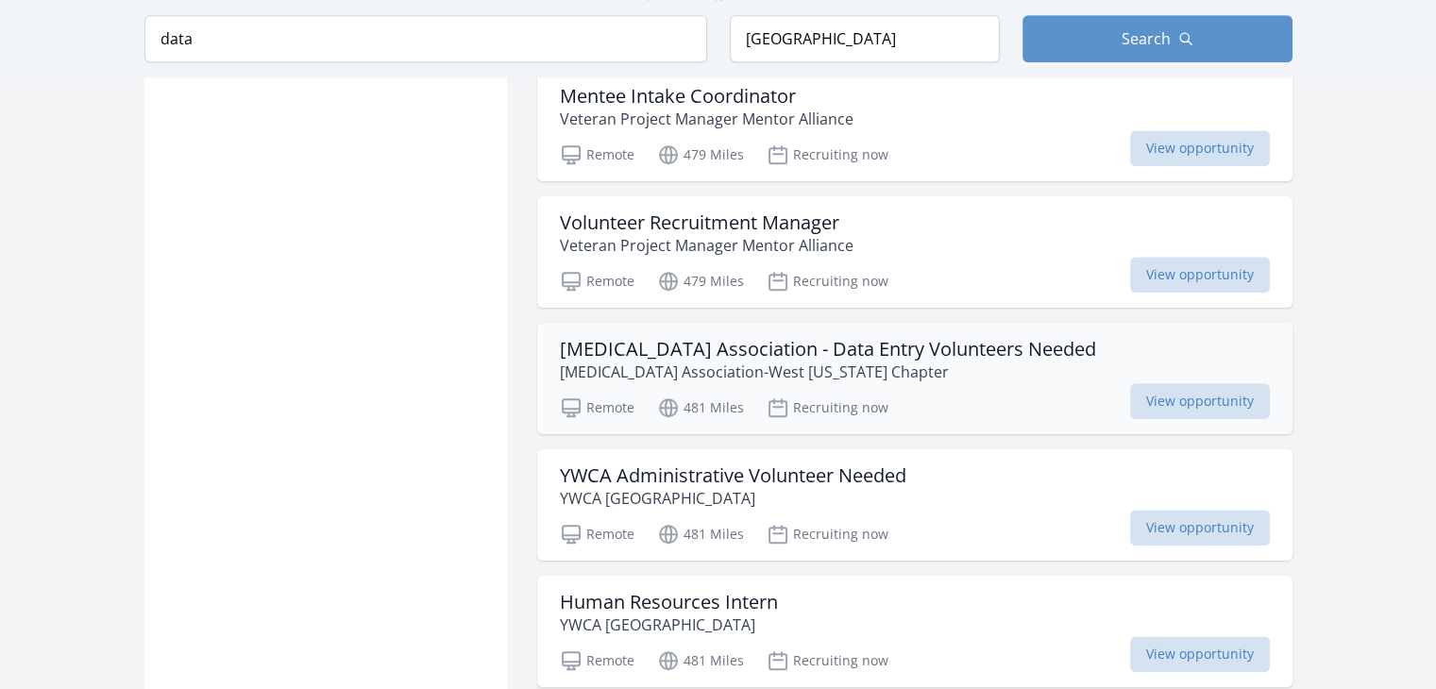
scroll to position [2171, 0]
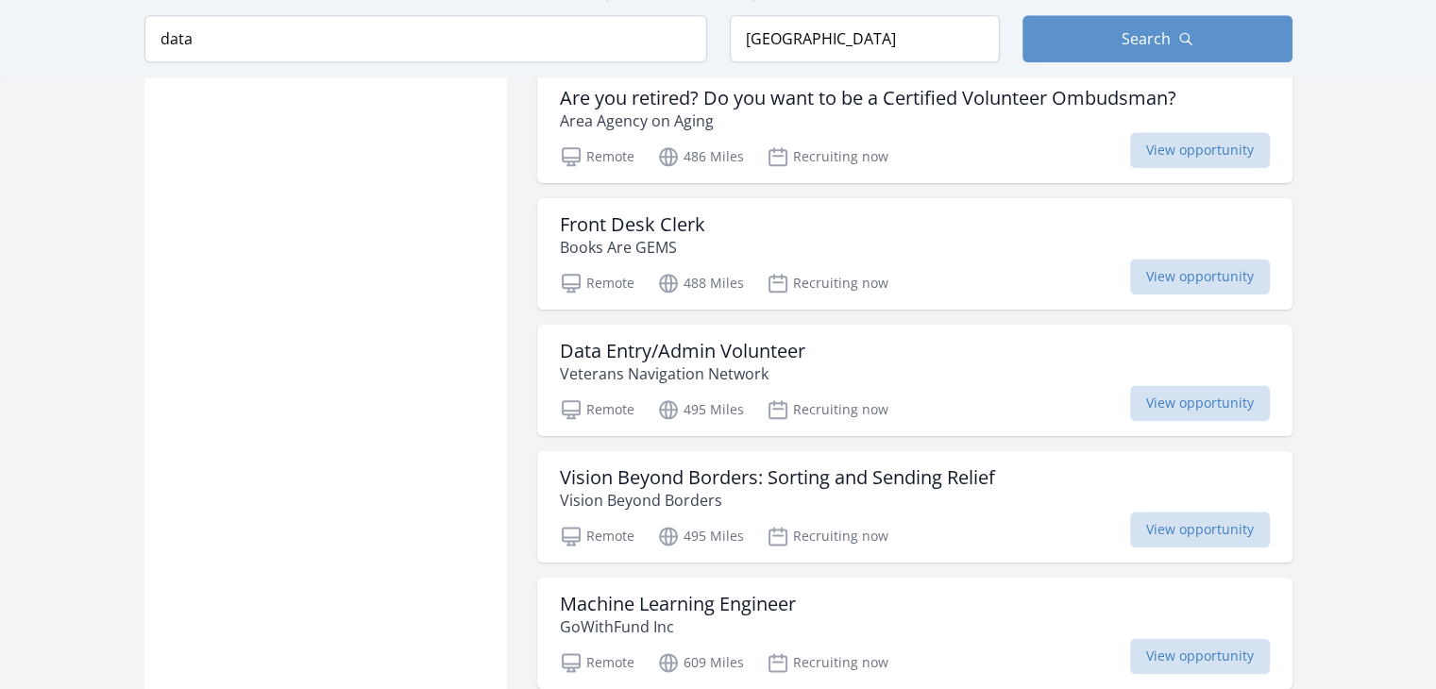
drag, startPoint x: 719, startPoint y: 347, endPoint x: 397, endPoint y: 403, distance: 326.9
click at [700, 348] on h3 "Data Entry/Admin Volunteer" at bounding box center [682, 351] width 245 height 23
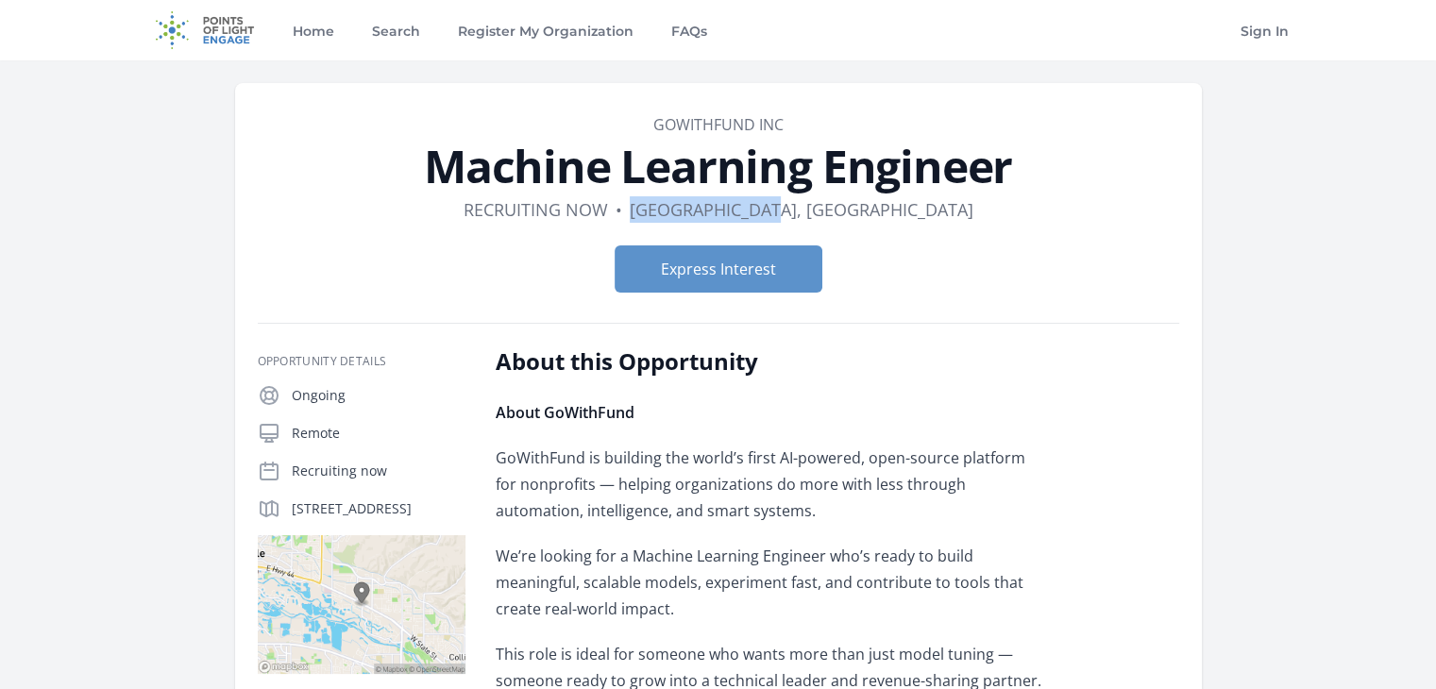
drag, startPoint x: 736, startPoint y: 212, endPoint x: 871, endPoint y: 212, distance: 134.1
click at [871, 212] on dl "Duration Recruiting now • Location [GEOGRAPHIC_DATA], [GEOGRAPHIC_DATA]" at bounding box center [719, 209] width 922 height 26
copy dd "[GEOGRAPHIC_DATA], [GEOGRAPHIC_DATA]"
click at [738, 267] on button "Express Interest" at bounding box center [719, 268] width 208 height 47
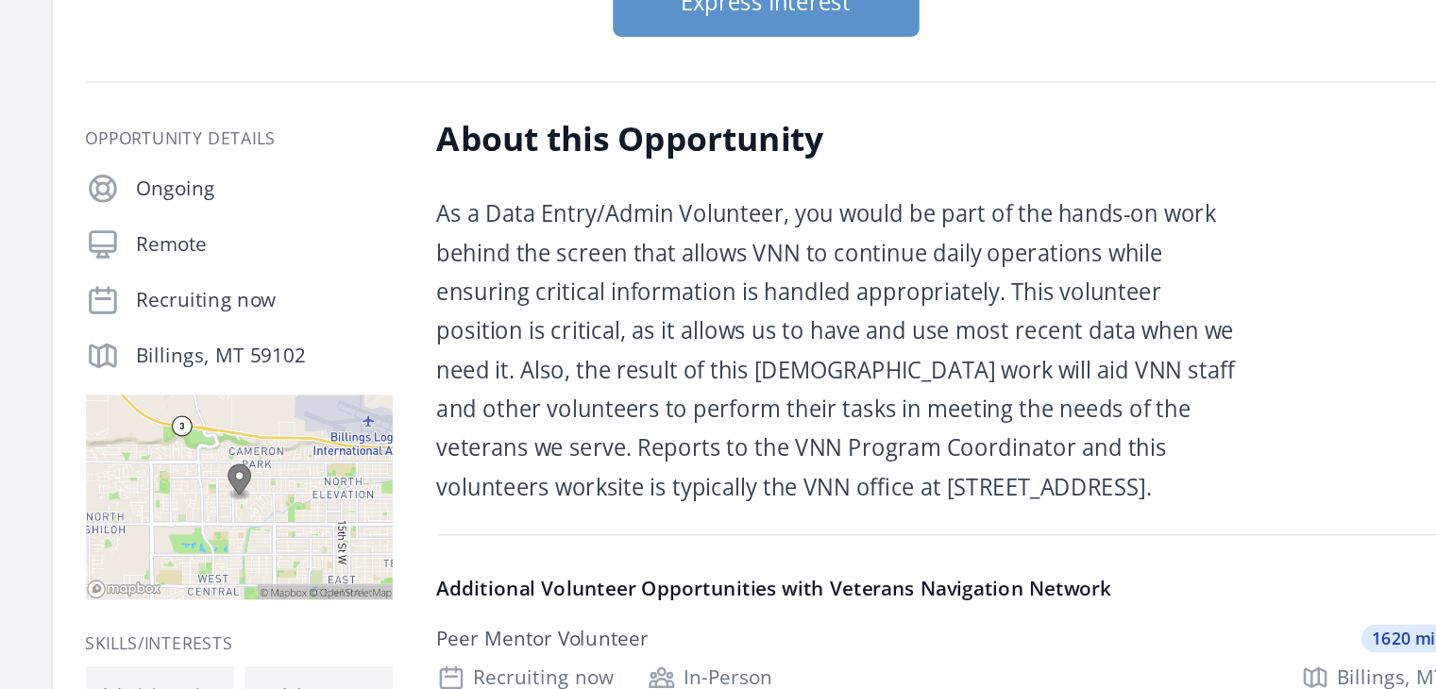
scroll to position [138, 0]
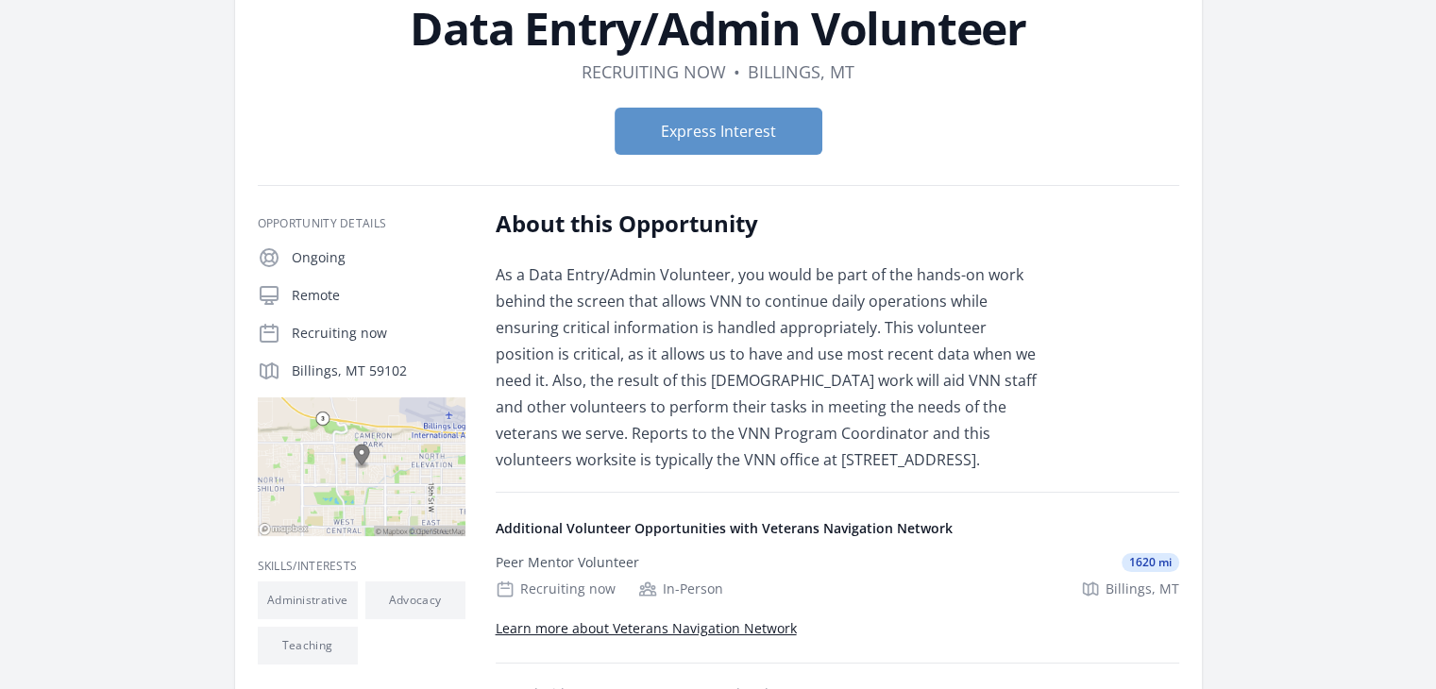
click at [727, 364] on p "As a Data Entry/Admin Volunteer, you would be part of the hands-on work behind …" at bounding box center [772, 368] width 552 height 212
